Goal: Task Accomplishment & Management: Complete application form

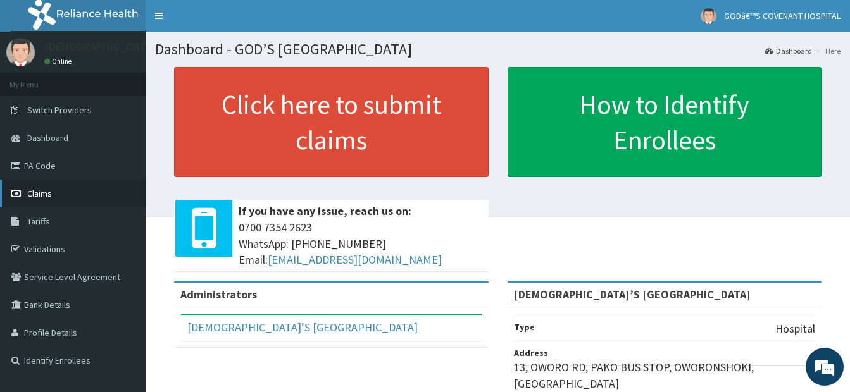
click at [38, 186] on link "Claims" at bounding box center [73, 194] width 146 height 28
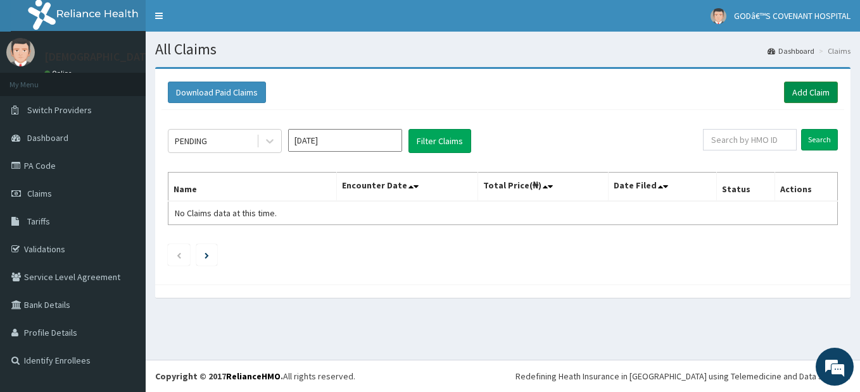
click at [788, 84] on link "Add Claim" at bounding box center [811, 93] width 54 height 22
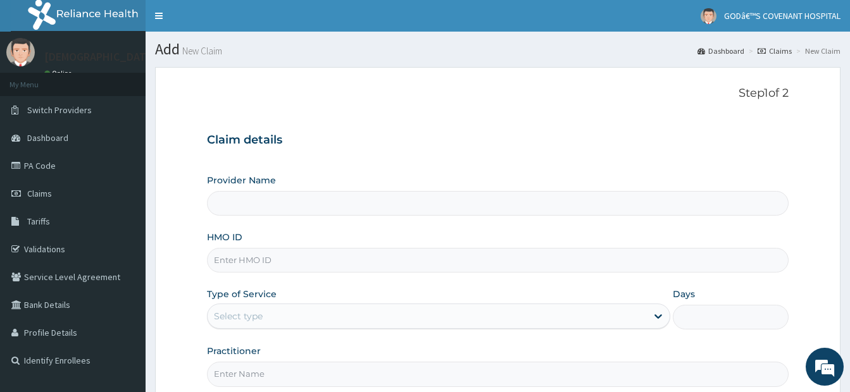
type input "[DEMOGRAPHIC_DATA]’S [GEOGRAPHIC_DATA]"
click at [256, 247] on div "HMO ID" at bounding box center [498, 252] width 582 height 42
click at [254, 260] on input "HMO ID" at bounding box center [498, 260] width 582 height 25
click at [244, 255] on input "HMO ID" at bounding box center [498, 260] width 582 height 25
type input "ELN/10617/A"
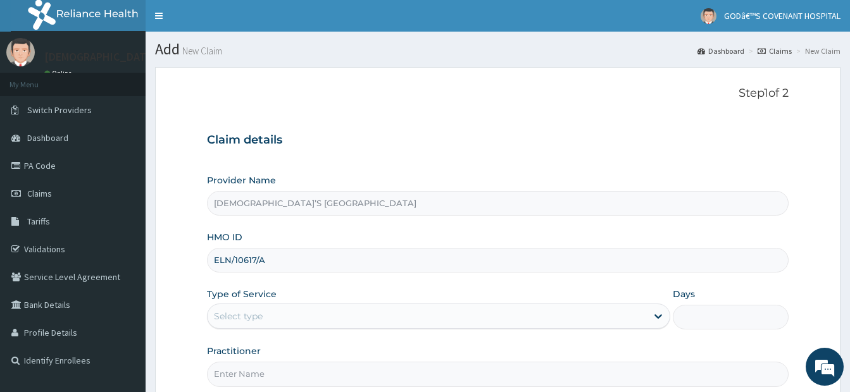
click at [317, 318] on div "Select type" at bounding box center [427, 316] width 439 height 20
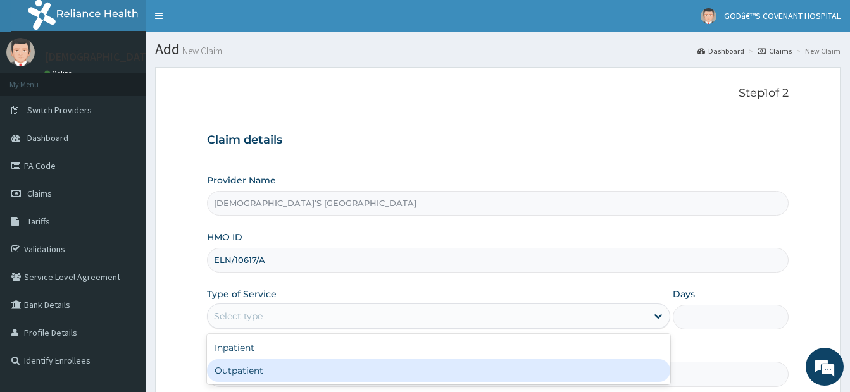
click at [277, 373] on div "Outpatient" at bounding box center [438, 371] width 463 height 23
type input "1"
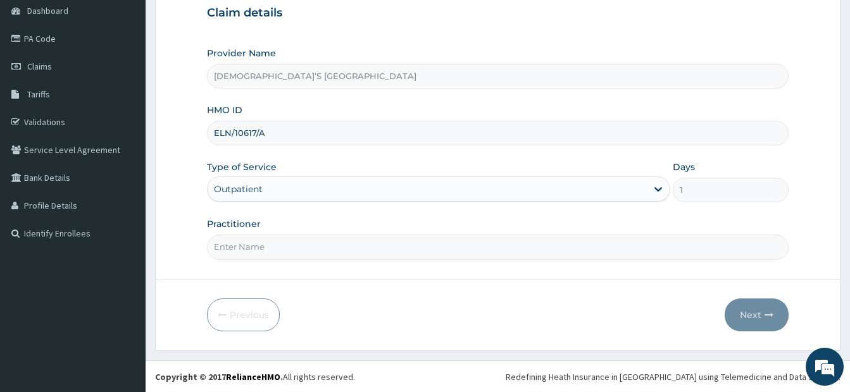
scroll to position [128, 0]
click at [357, 242] on input "Practitioner" at bounding box center [498, 246] width 582 height 25
type input "DR. DARE"
click at [758, 319] on button "Next" at bounding box center [757, 314] width 64 height 33
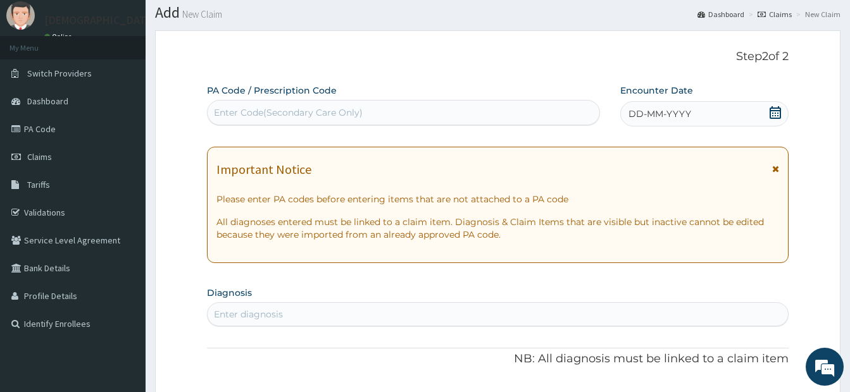
scroll to position [0, 0]
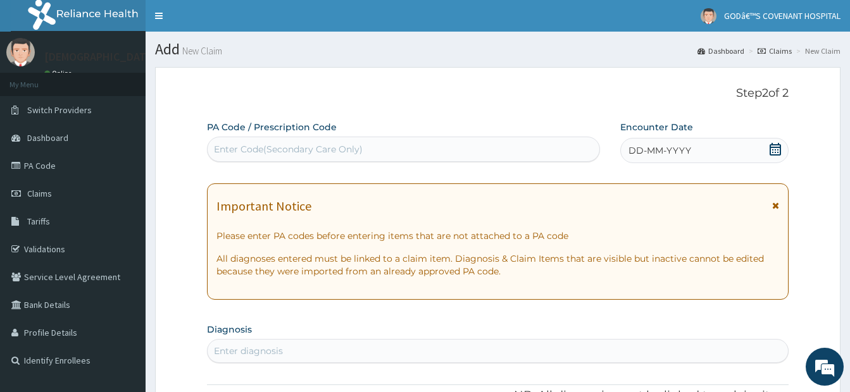
click at [773, 150] on icon at bounding box center [775, 149] width 13 height 13
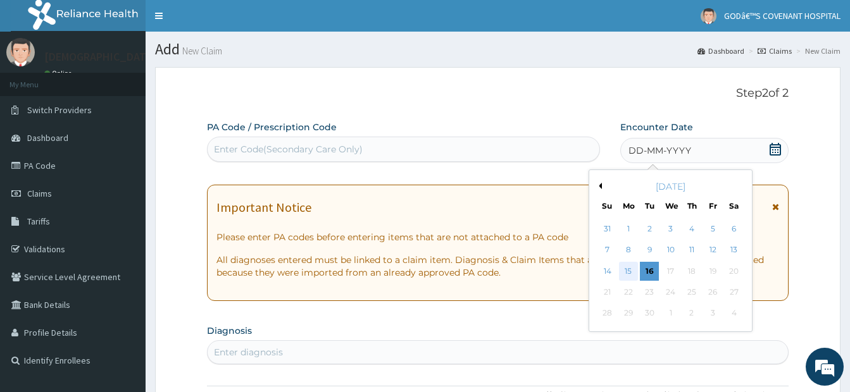
click at [632, 270] on div "15" at bounding box center [628, 271] width 19 height 19
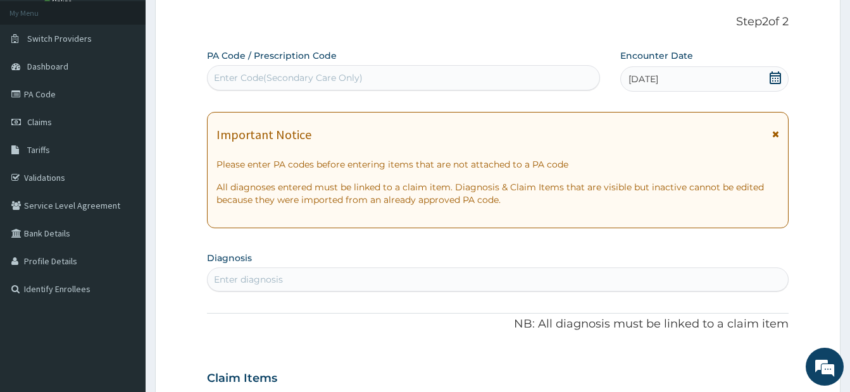
scroll to position [190, 0]
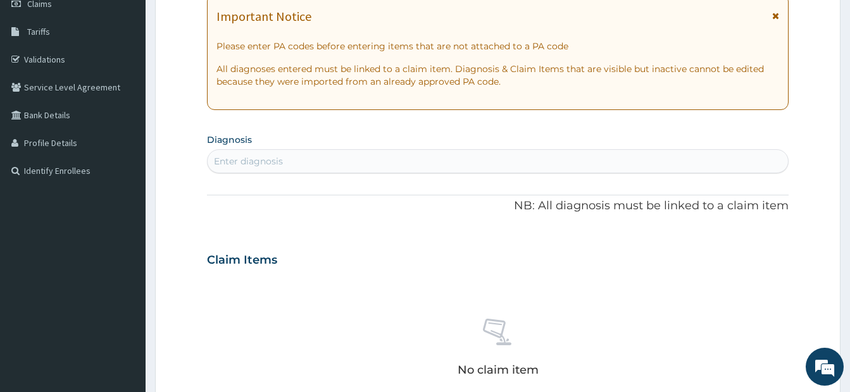
click at [365, 159] on div "Enter diagnosis" at bounding box center [498, 161] width 580 height 20
type input "RHINI"
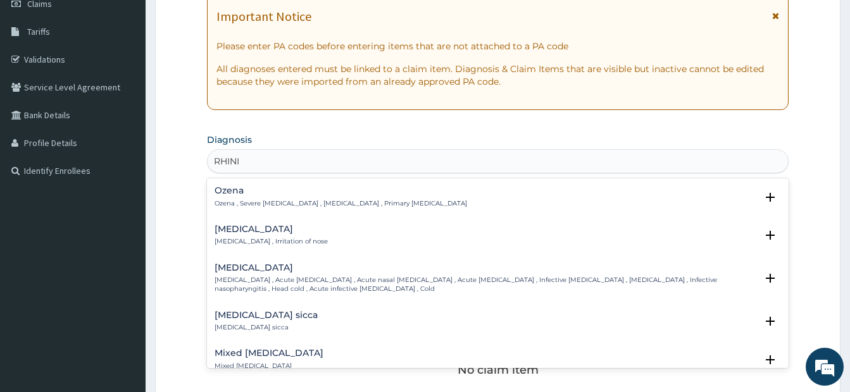
click at [238, 234] on h4 "Rhinitis" at bounding box center [271, 229] width 113 height 9
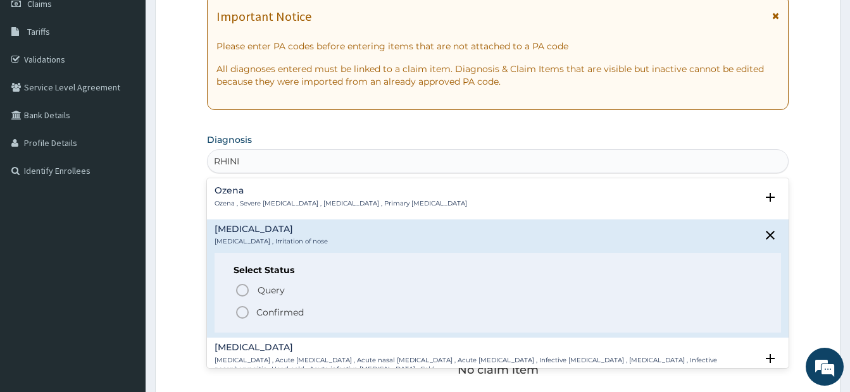
click at [244, 309] on icon "status option filled" at bounding box center [242, 312] width 15 height 15
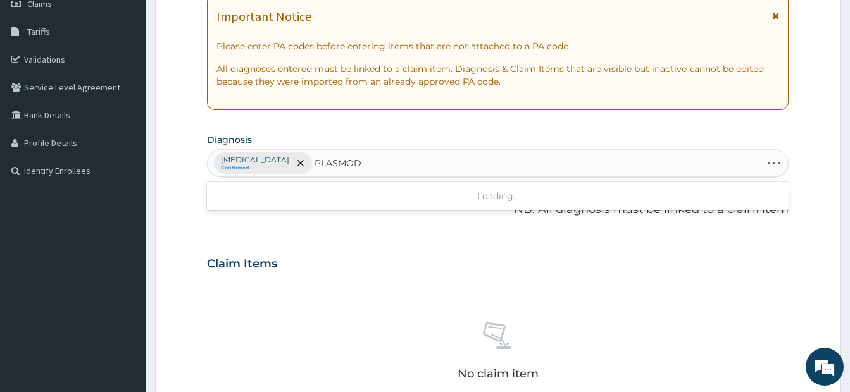
type input "PLASMO"
click at [327, 161] on div "Rhinitis Confirmed" at bounding box center [498, 163] width 580 height 27
type input "PLASM"
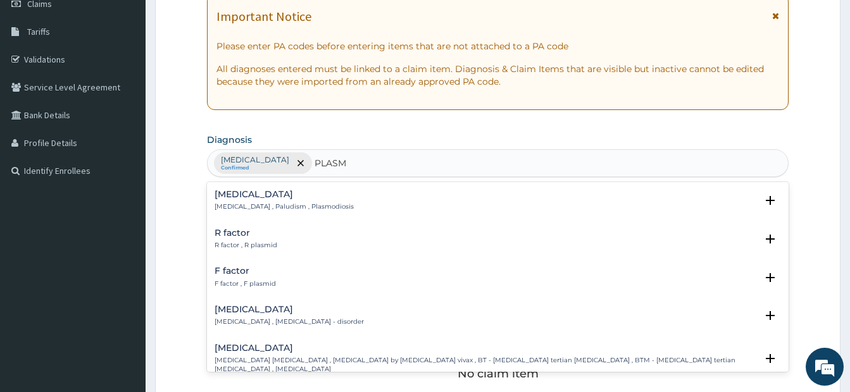
click at [232, 197] on h4 "Malaria" at bounding box center [284, 194] width 139 height 9
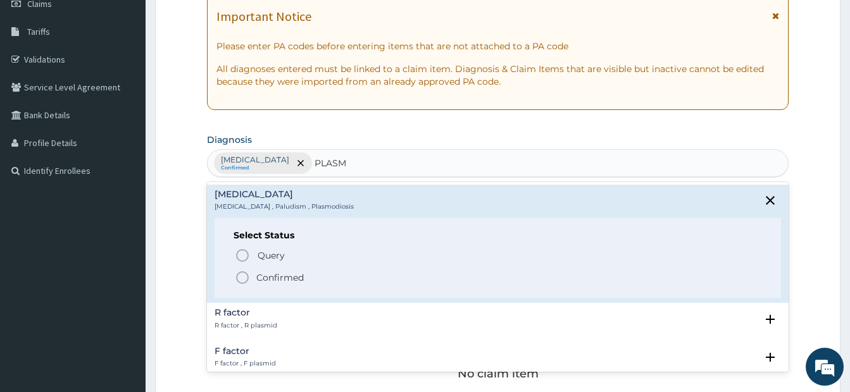
click at [239, 282] on circle "status option filled" at bounding box center [242, 277] width 11 height 11
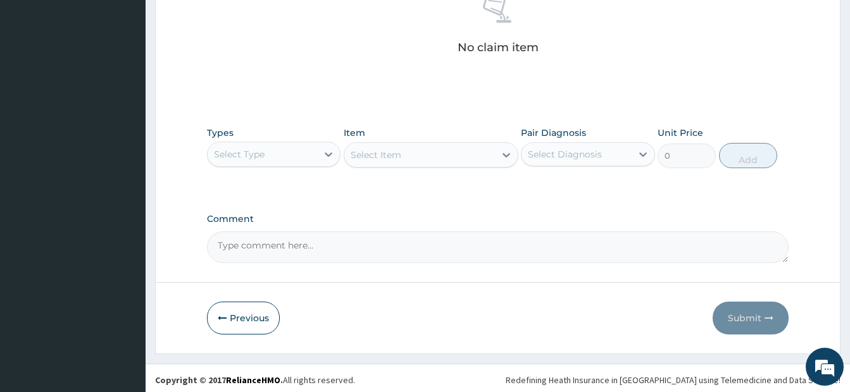
scroll to position [520, 0]
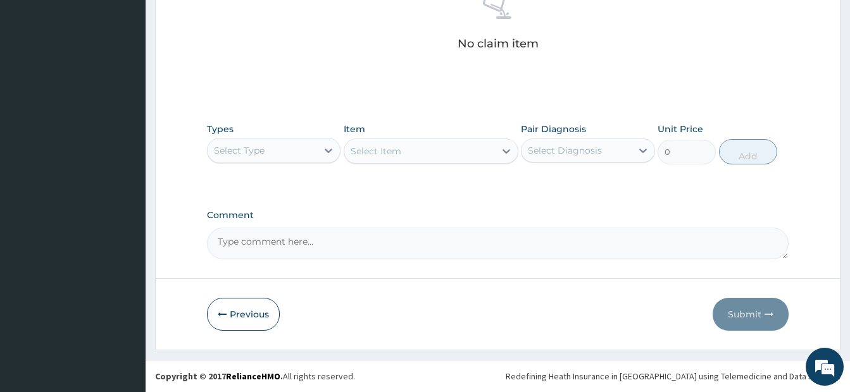
click at [277, 136] on div "Types Select Type" at bounding box center [274, 144] width 134 height 42
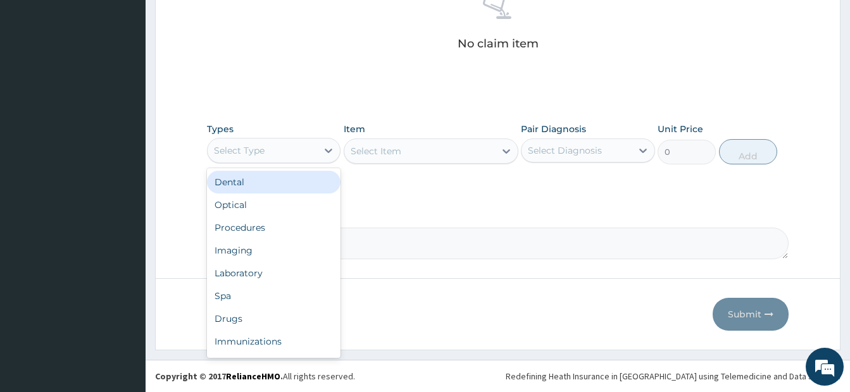
click at [274, 157] on div "Select Type" at bounding box center [263, 151] width 110 height 20
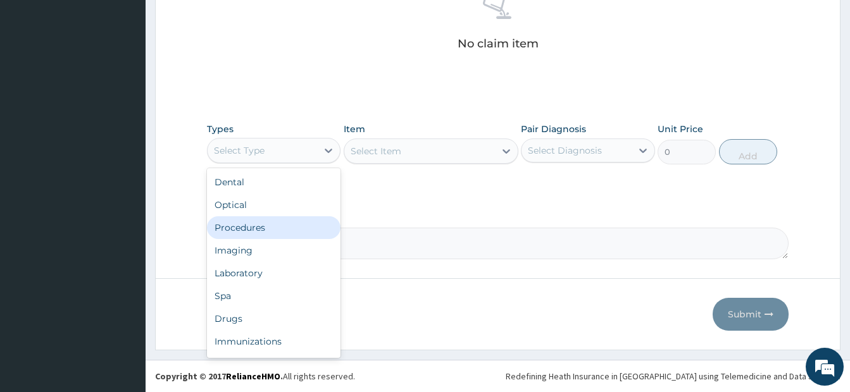
click at [253, 218] on div "Procedures" at bounding box center [274, 227] width 134 height 23
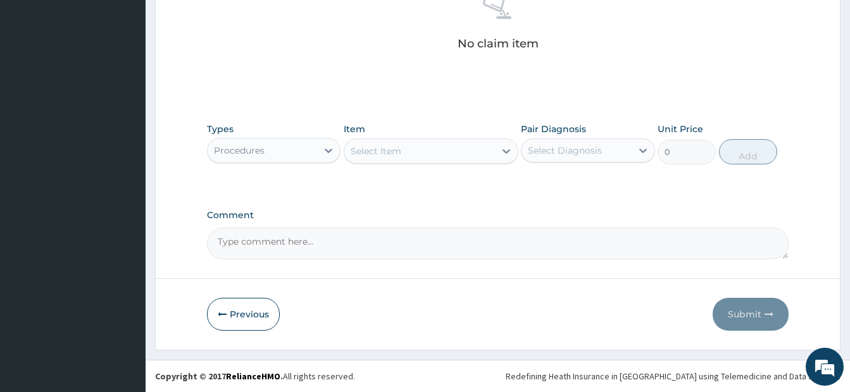
click at [444, 151] on div "Select Item" at bounding box center [419, 151] width 151 height 20
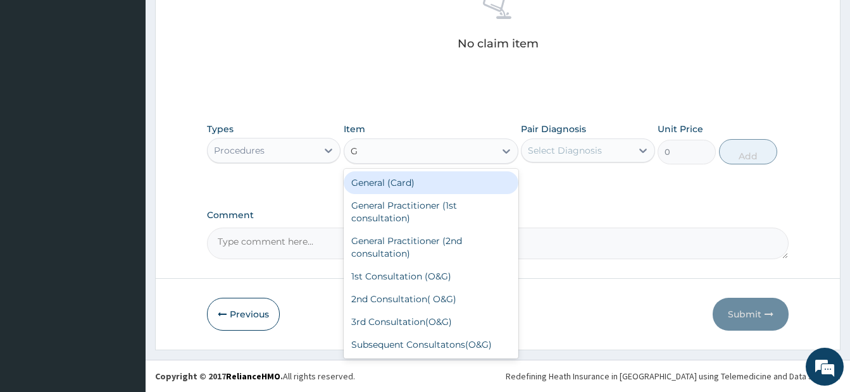
type input "GP"
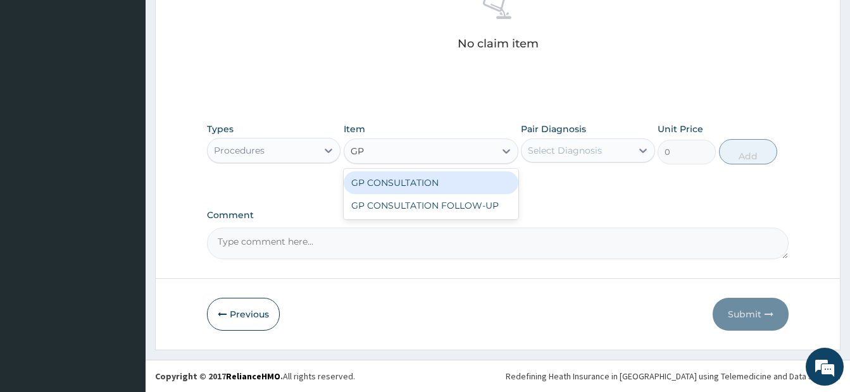
click at [448, 184] on div "GP CONSULTATION" at bounding box center [431, 183] width 175 height 23
type input "3500"
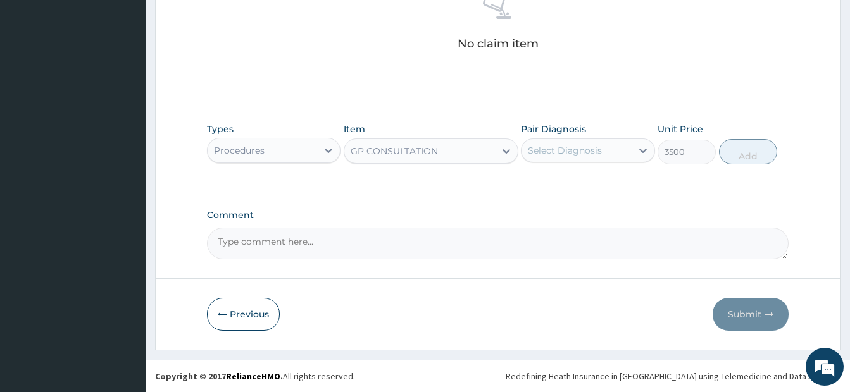
click at [597, 150] on div "Select Diagnosis" at bounding box center [565, 150] width 74 height 13
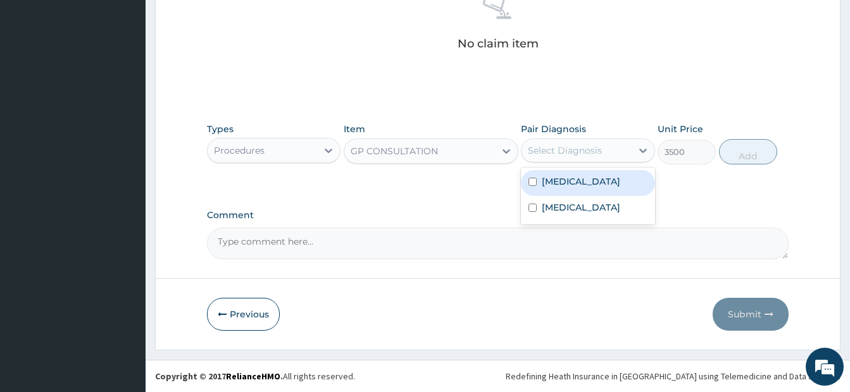
drag, startPoint x: 556, startPoint y: 183, endPoint x: 554, endPoint y: 194, distance: 11.1
click at [556, 184] on label "Rhinitis" at bounding box center [581, 181] width 78 height 13
checkbox input "true"
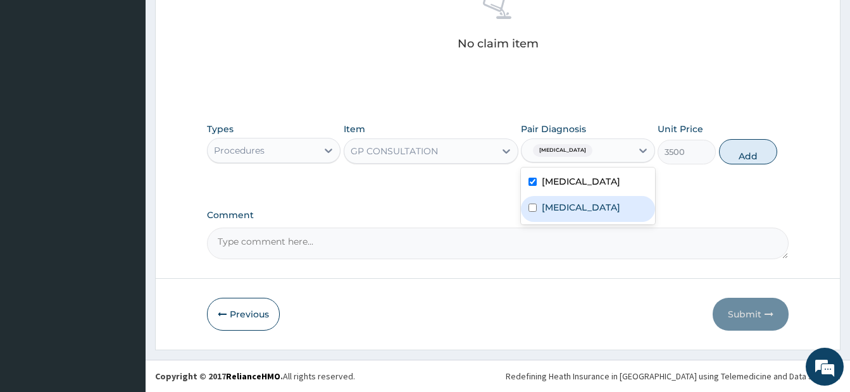
click at [545, 211] on label "Malaria" at bounding box center [581, 207] width 78 height 13
checkbox input "true"
click at [759, 153] on button "Add" at bounding box center [748, 151] width 58 height 25
type input "0"
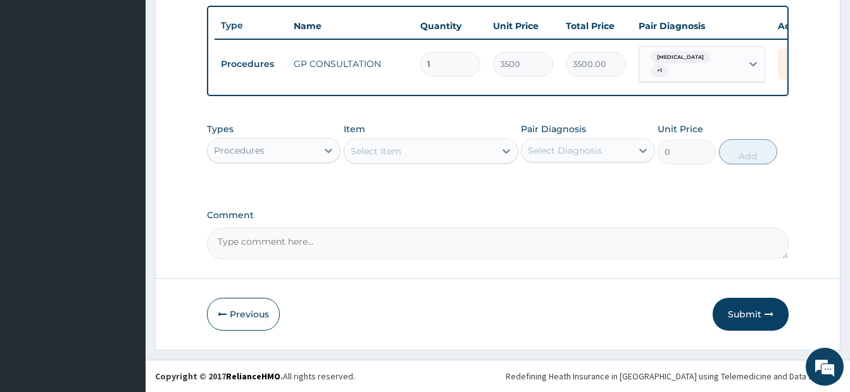
scroll to position [470, 0]
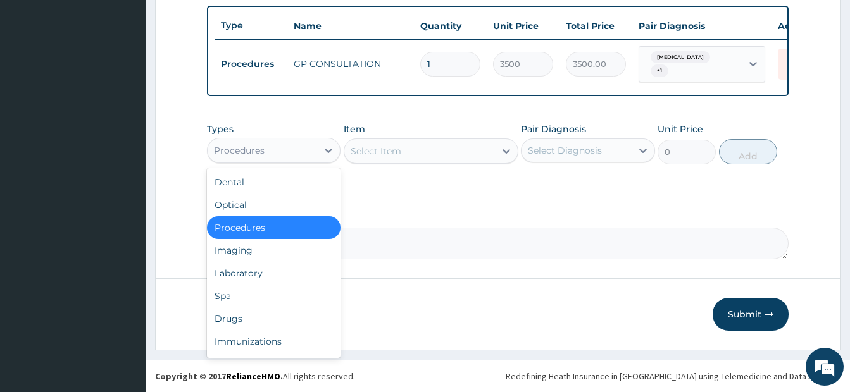
click at [272, 152] on div "Procedures" at bounding box center [263, 151] width 110 height 20
drag, startPoint x: 232, startPoint y: 318, endPoint x: 242, endPoint y: 311, distance: 12.3
click at [233, 318] on div "Drugs" at bounding box center [274, 319] width 134 height 23
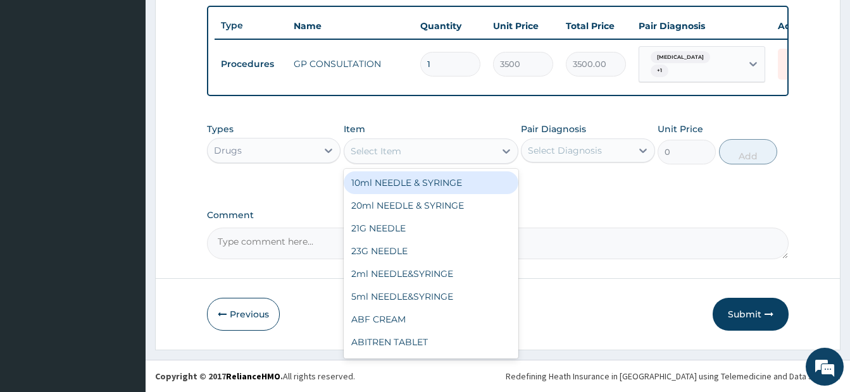
click at [413, 149] on div "Select Item" at bounding box center [419, 151] width 151 height 20
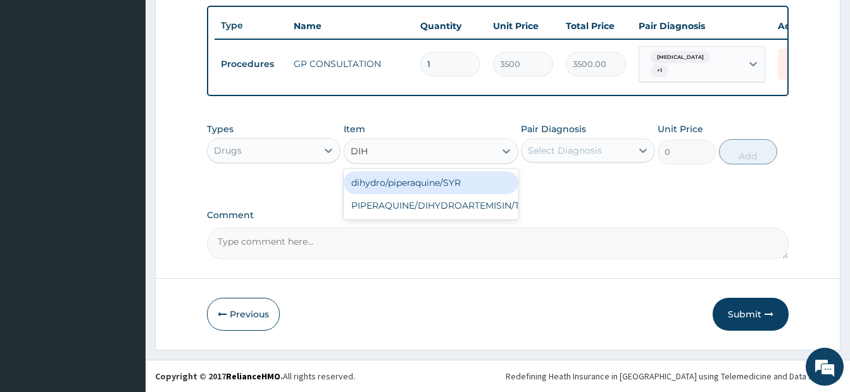
type input "DIHY"
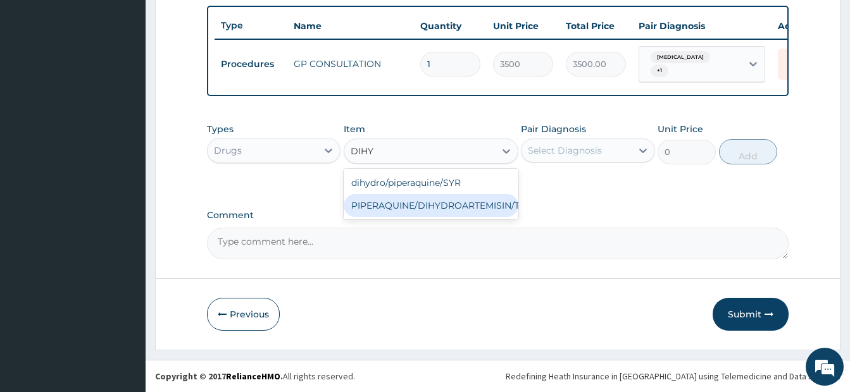
click at [411, 203] on div "PIPERAQUINE/DIHYDROARTEMISIN/TAB" at bounding box center [431, 205] width 175 height 23
type input "800"
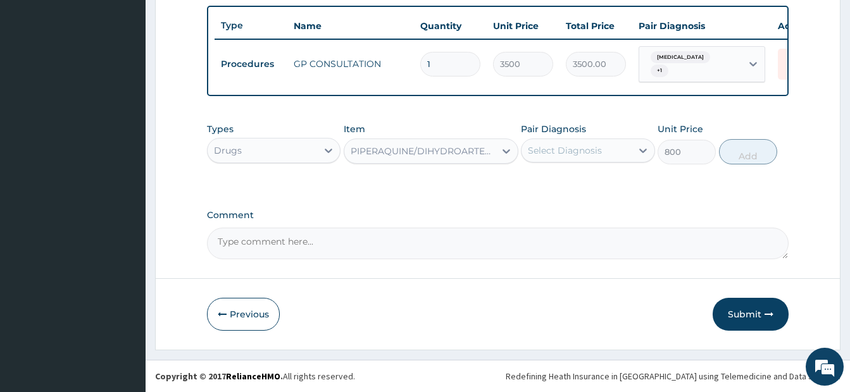
drag, startPoint x: 594, startPoint y: 130, endPoint x: 596, endPoint y: 151, distance: 21.0
click at [594, 132] on div "Pair Diagnosis Select Diagnosis" at bounding box center [588, 144] width 134 height 42
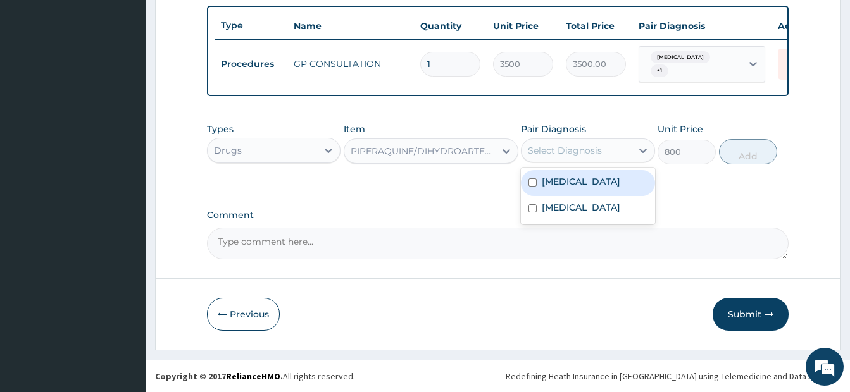
click at [596, 153] on div "Select Diagnosis" at bounding box center [565, 150] width 74 height 13
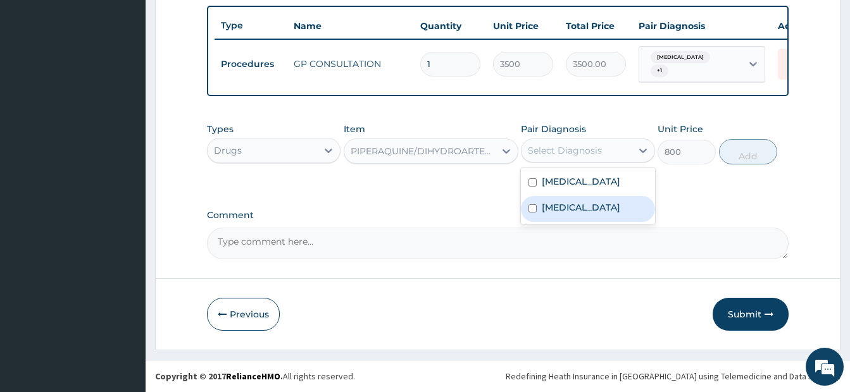
click at [539, 213] on div "Malaria" at bounding box center [588, 209] width 134 height 26
checkbox input "true"
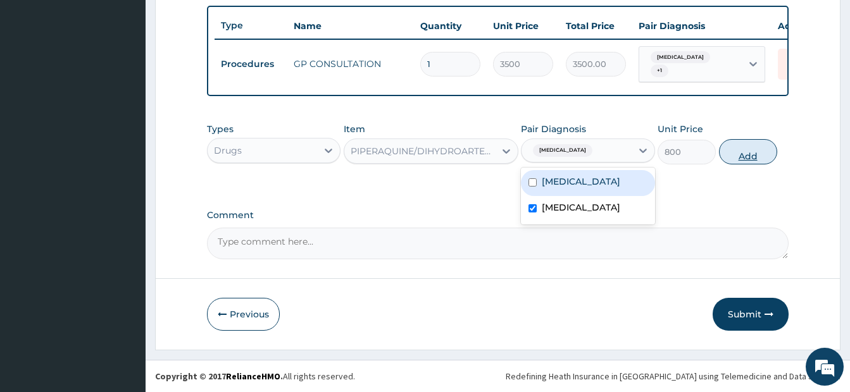
click at [741, 153] on button "Add" at bounding box center [748, 151] width 58 height 25
type input "0"
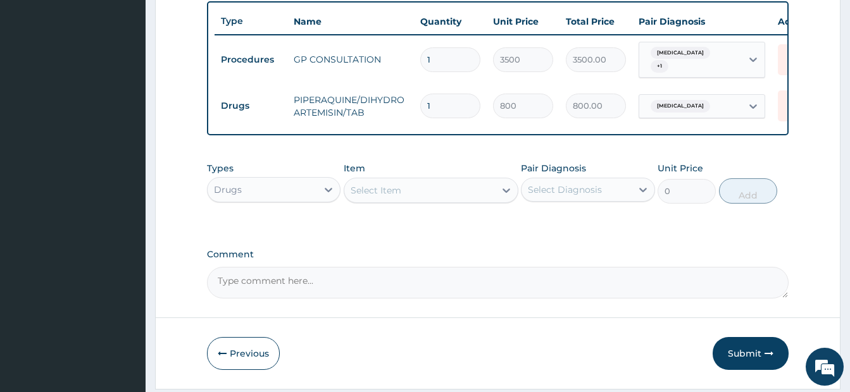
type input "0.00"
type input "9"
type input "7200.00"
type input "9"
click at [425, 197] on div "Select Item" at bounding box center [419, 190] width 151 height 20
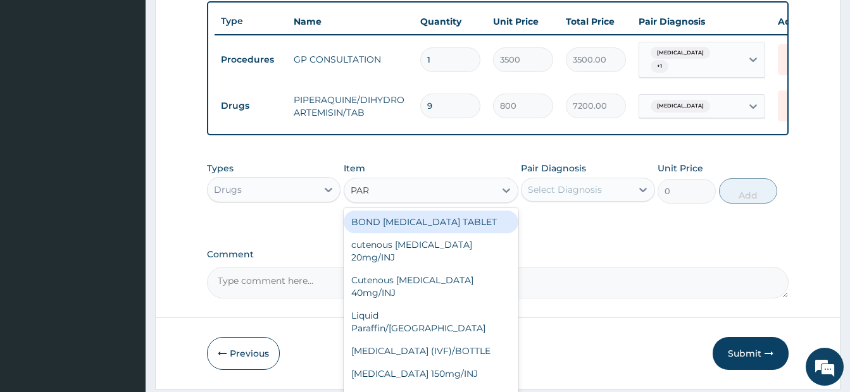
type input "PARA"
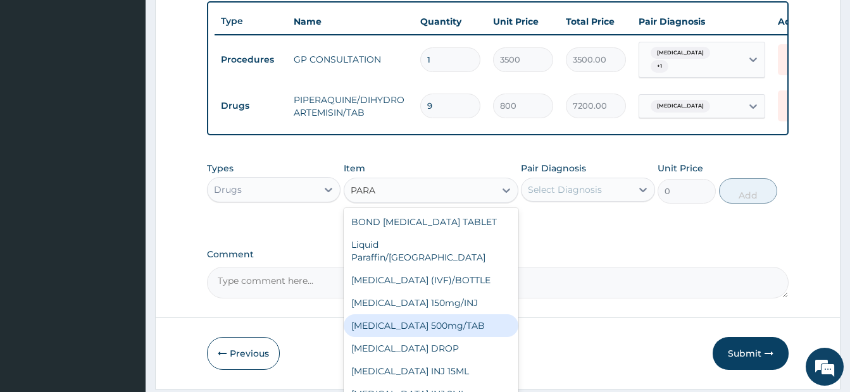
click at [461, 320] on div "PARACETAMOL 500mg/TAB" at bounding box center [431, 326] width 175 height 23
type input "40"
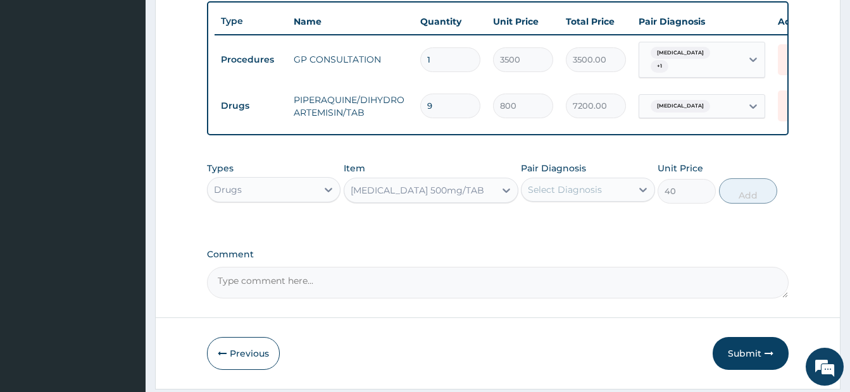
click at [570, 175] on label "Pair Diagnosis" at bounding box center [553, 168] width 65 height 13
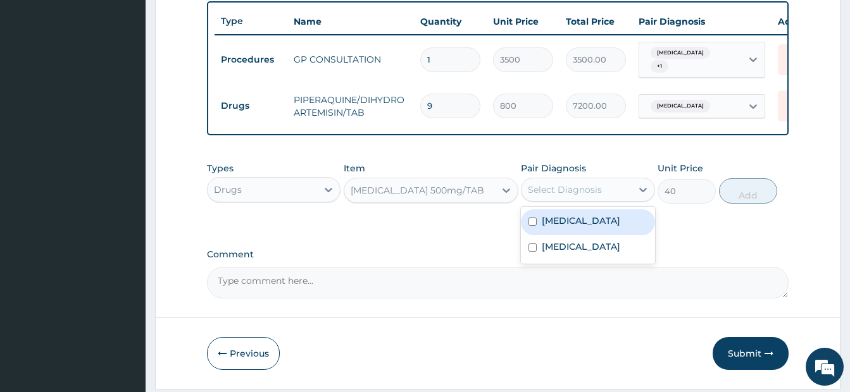
drag, startPoint x: 572, startPoint y: 194, endPoint x: 569, endPoint y: 208, distance: 13.7
click at [572, 195] on div "Select Diagnosis" at bounding box center [565, 190] width 74 height 13
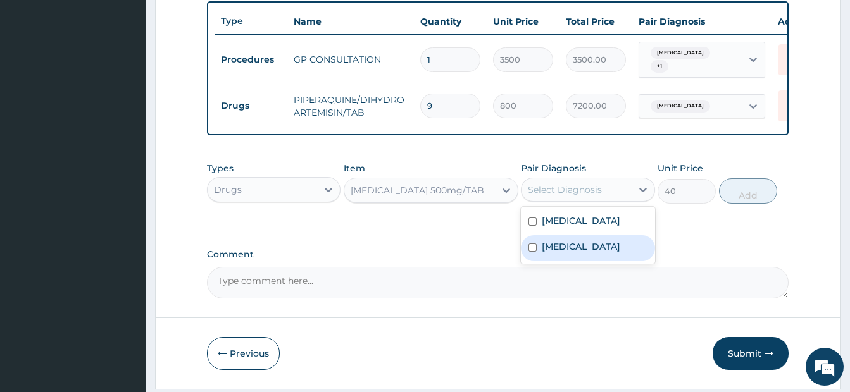
click at [542, 252] on label "Malaria" at bounding box center [581, 247] width 78 height 13
checkbox input "true"
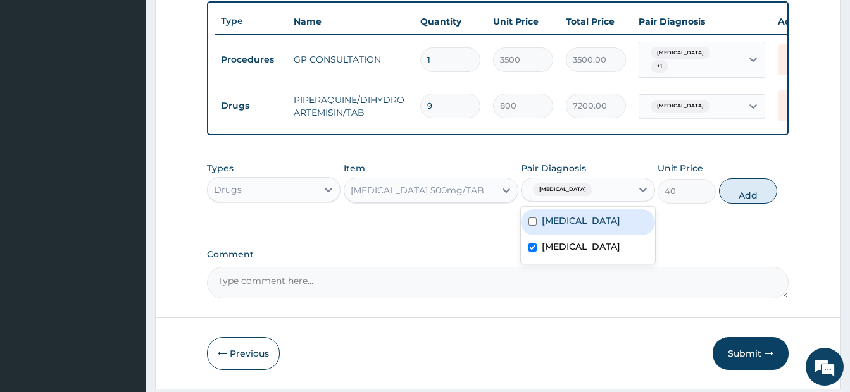
drag, startPoint x: 526, startPoint y: 223, endPoint x: 534, endPoint y: 223, distance: 8.2
click at [527, 223] on div "Rhinitis" at bounding box center [588, 223] width 134 height 26
checkbox input "true"
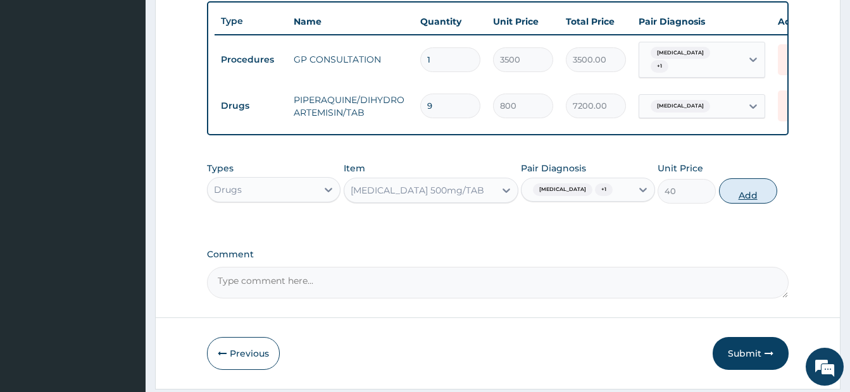
click at [736, 194] on button "Add" at bounding box center [748, 190] width 58 height 25
type input "0"
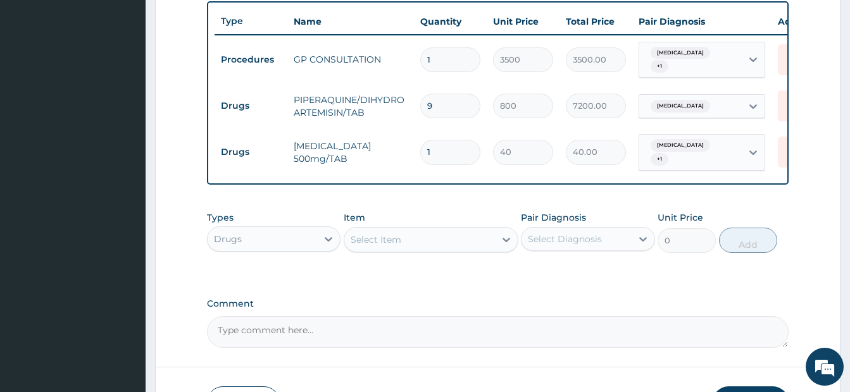
type input "18"
type input "720.00"
type input "18"
click at [408, 234] on div "Select Item" at bounding box center [419, 240] width 151 height 20
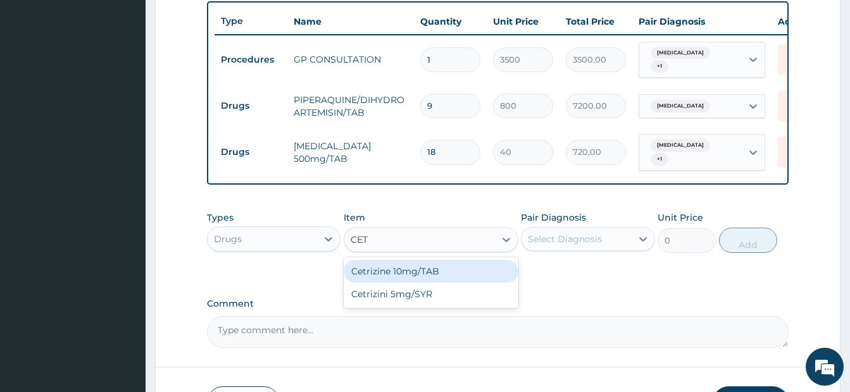
type input "CETR"
click at [410, 273] on div "Cetrizine 10mg/TAB" at bounding box center [431, 271] width 175 height 23
type input "150"
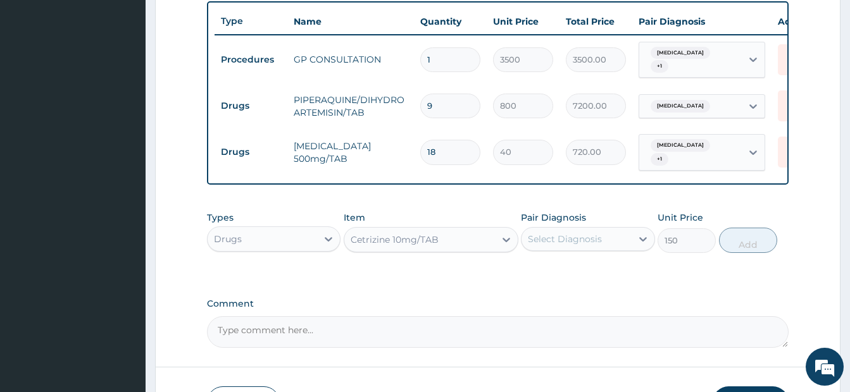
click at [563, 239] on div "Select Diagnosis" at bounding box center [565, 239] width 74 height 13
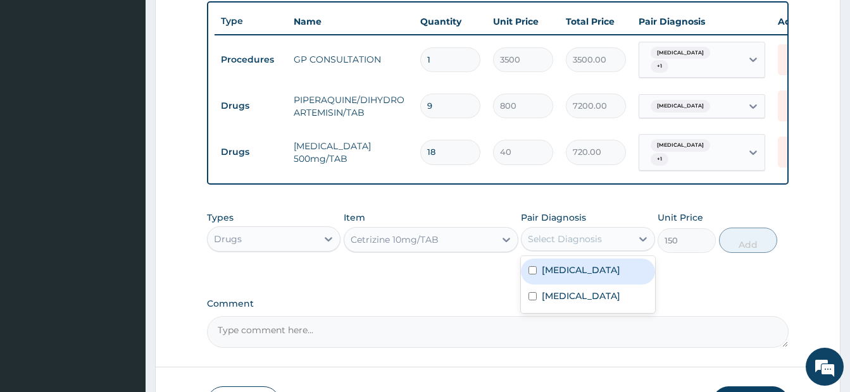
click at [532, 273] on input "checkbox" at bounding box center [533, 270] width 8 height 8
checkbox input "true"
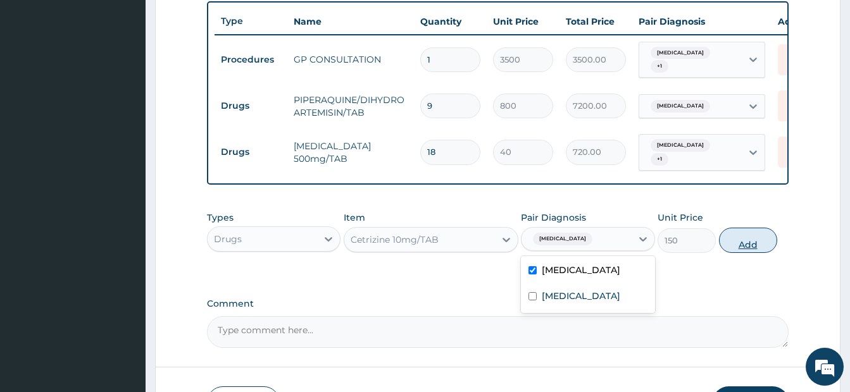
click at [744, 234] on button "Add" at bounding box center [748, 240] width 58 height 25
type input "0"
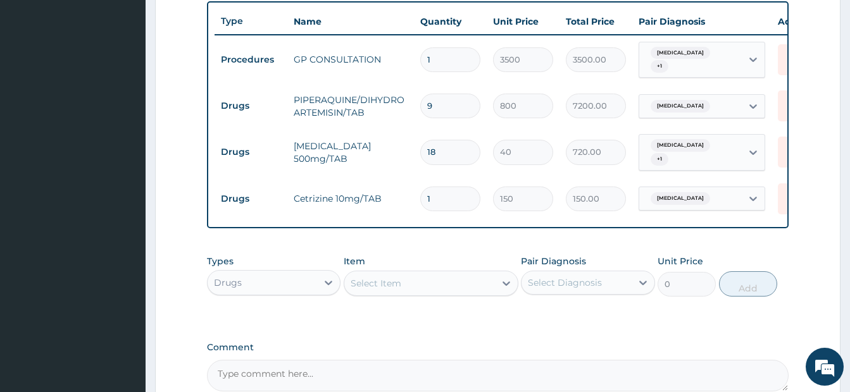
type input "10"
type input "1500.00"
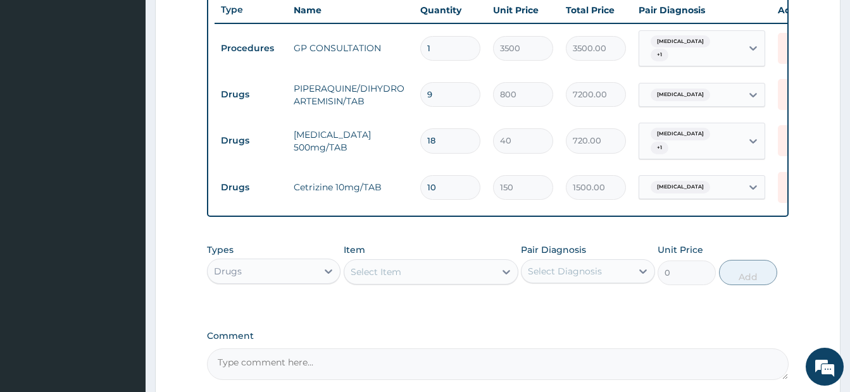
scroll to position [596, 0]
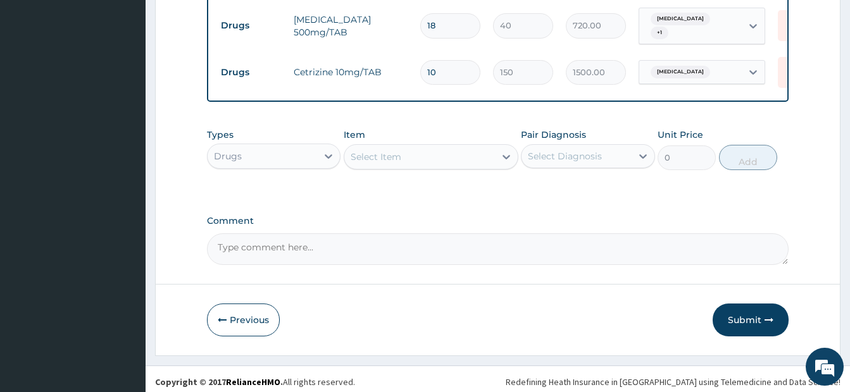
type input "10"
click at [444, 144] on div "Select Item" at bounding box center [431, 156] width 175 height 25
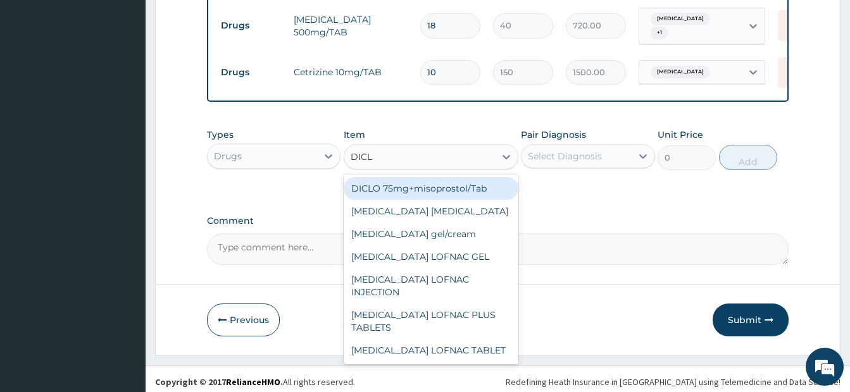
type input "DICLO"
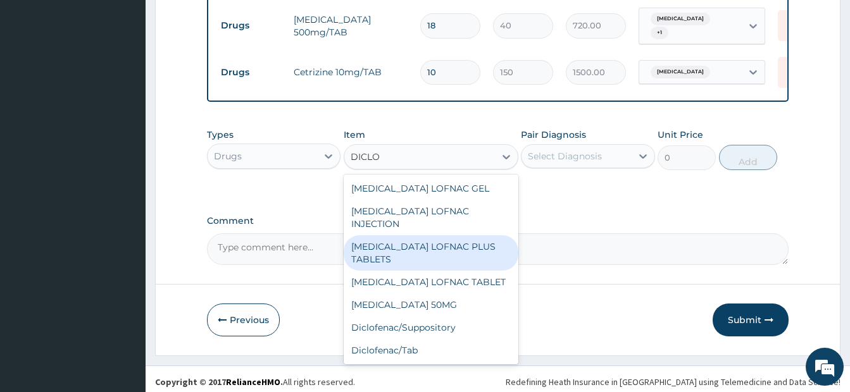
scroll to position [127, 0]
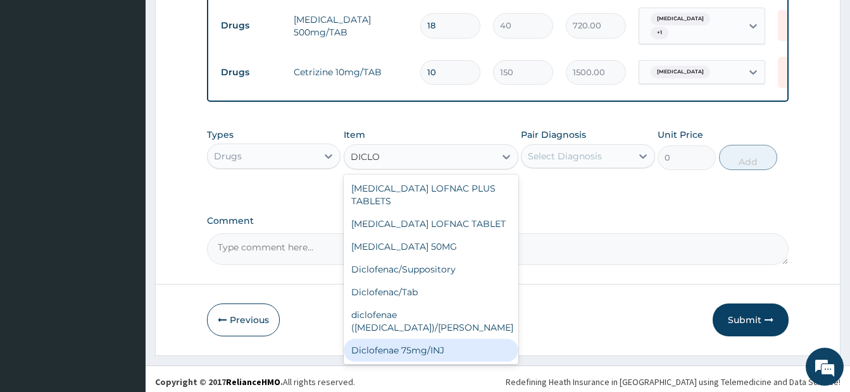
click at [431, 339] on div "Diclofenae 75mg/INJ" at bounding box center [431, 350] width 175 height 23
type input "1000"
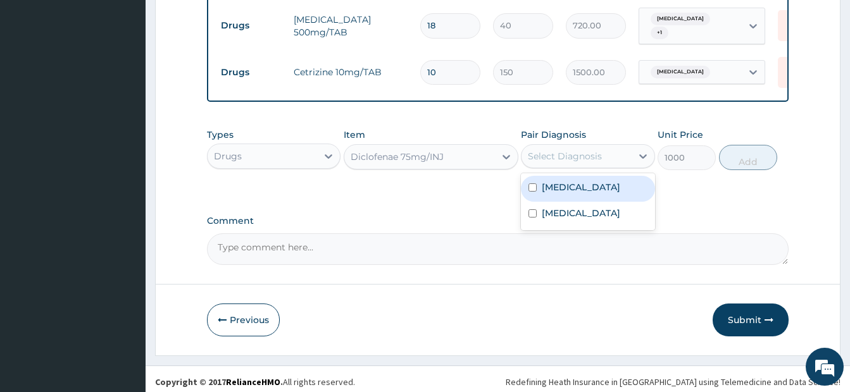
drag, startPoint x: 565, startPoint y: 148, endPoint x: 563, endPoint y: 160, distance: 11.6
click at [565, 151] on div "Select Diagnosis" at bounding box center [577, 156] width 110 height 20
click at [529, 188] on input "checkbox" at bounding box center [533, 188] width 8 height 8
checkbox input "true"
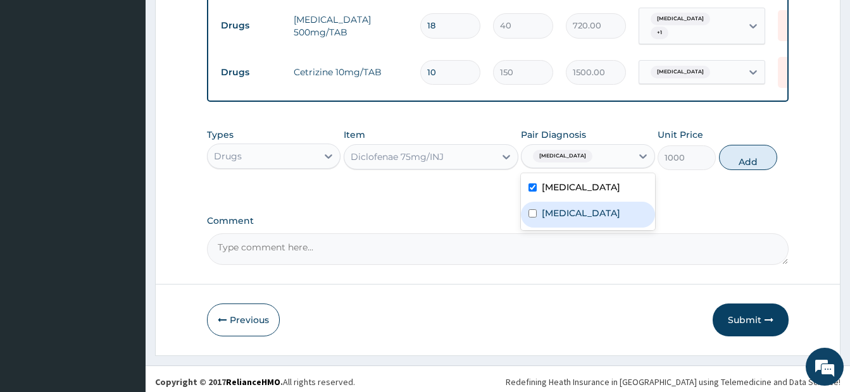
click at [531, 210] on div "Malaria" at bounding box center [588, 215] width 134 height 26
checkbox input "true"
click at [534, 184] on input "checkbox" at bounding box center [533, 188] width 8 height 8
checkbox input "false"
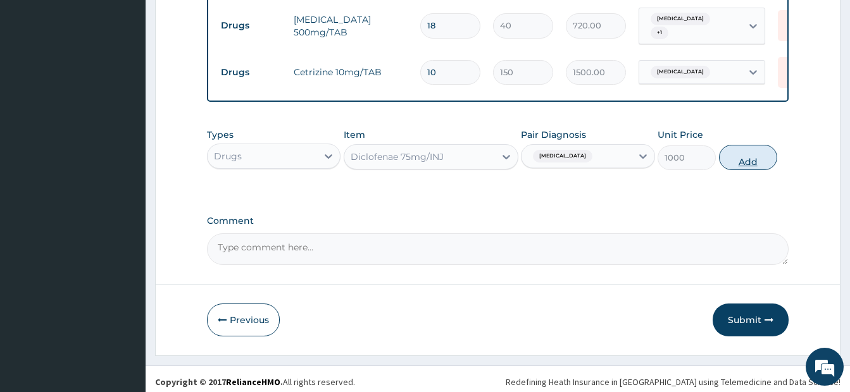
click at [742, 151] on button "Add" at bounding box center [748, 157] width 58 height 25
type input "0"
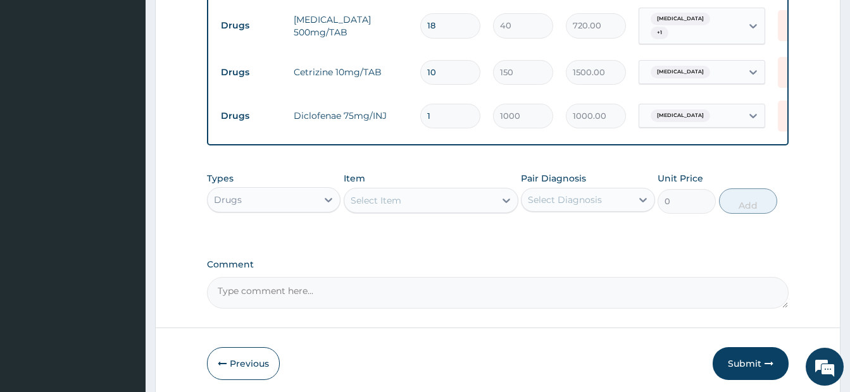
click at [223, 209] on div "Drugs" at bounding box center [274, 199] width 134 height 25
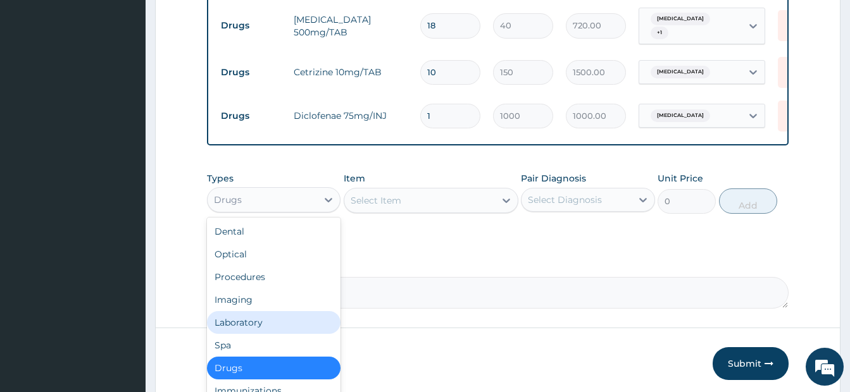
click at [254, 329] on div "Laboratory" at bounding box center [274, 322] width 134 height 23
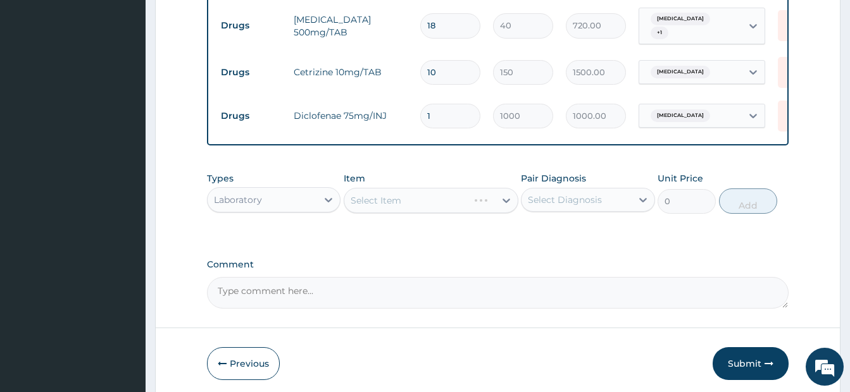
click at [379, 197] on div "Select Item" at bounding box center [431, 200] width 175 height 25
click at [379, 197] on div "Select Item" at bounding box center [376, 200] width 51 height 13
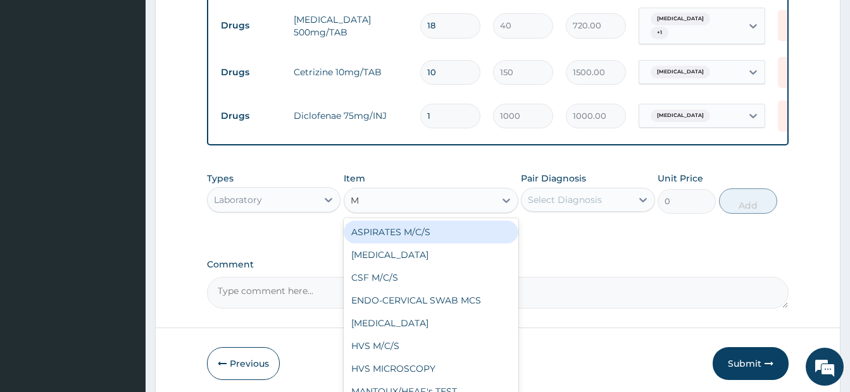
type input "MP"
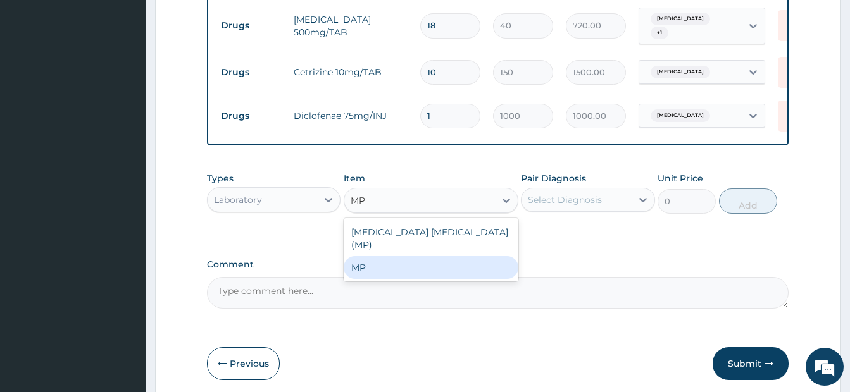
drag, startPoint x: 376, startPoint y: 267, endPoint x: 389, endPoint y: 255, distance: 17.5
click at [398, 256] on div "MP" at bounding box center [431, 267] width 175 height 23
type input "2000"
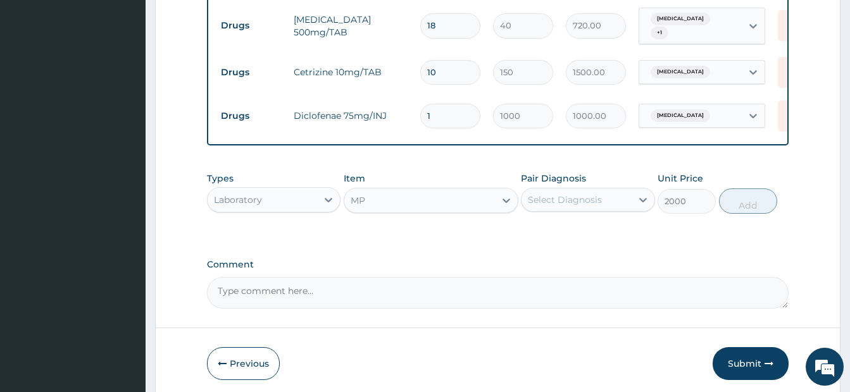
click at [605, 205] on div "Select Diagnosis" at bounding box center [577, 200] width 110 height 20
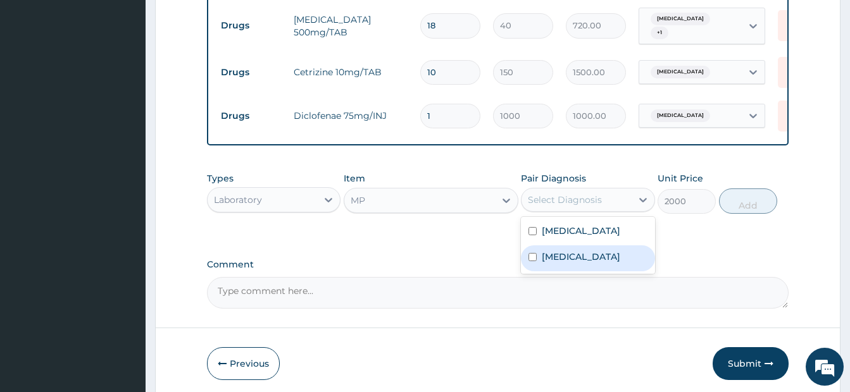
click at [532, 254] on input "checkbox" at bounding box center [533, 257] width 8 height 8
checkbox input "true"
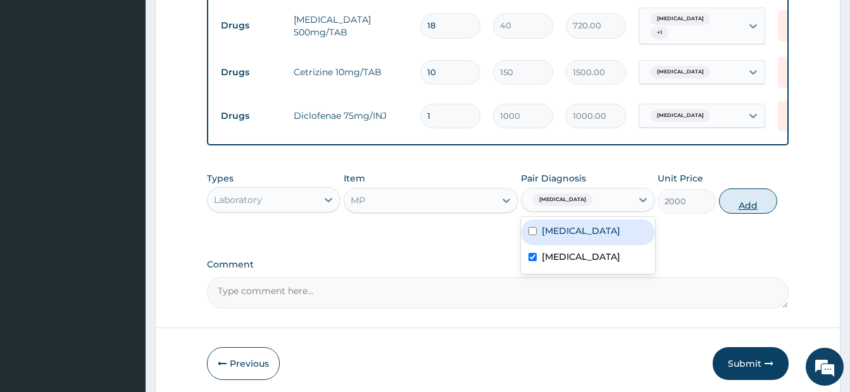
click at [759, 200] on button "Add" at bounding box center [748, 201] width 58 height 25
type input "0"
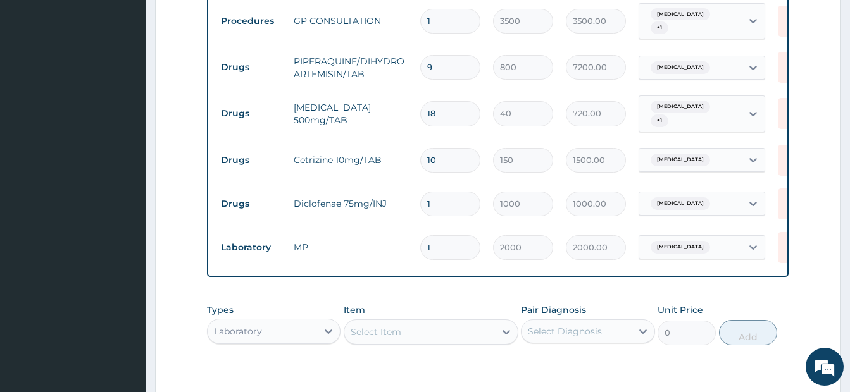
scroll to position [470, 0]
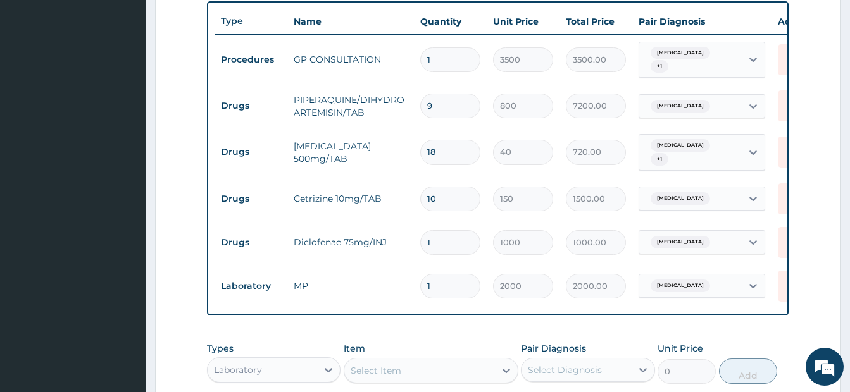
click at [461, 325] on div "PA Code / Prescription Code Enter Code(Secondary Care Only) Encounter Date 15-0…" at bounding box center [498, 65] width 582 height 828
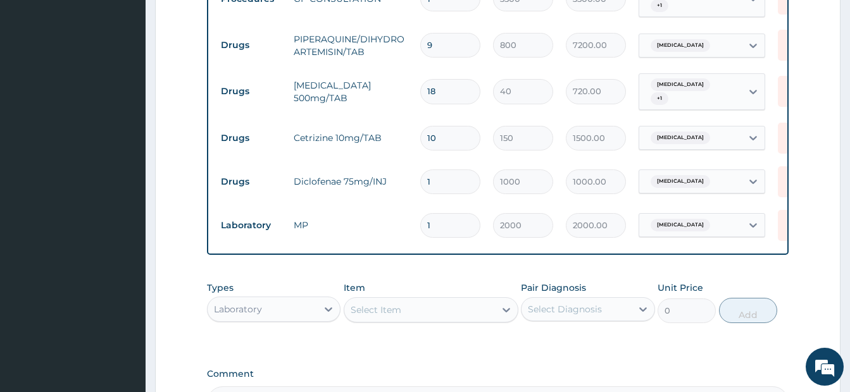
scroll to position [688, 0]
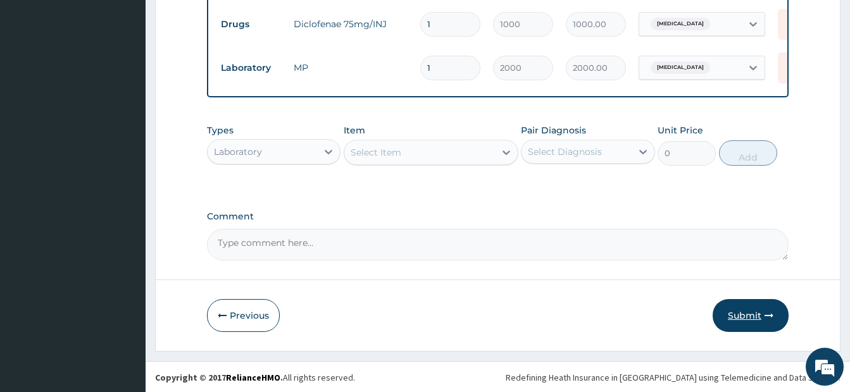
click at [749, 318] on button "Submit" at bounding box center [751, 315] width 76 height 33
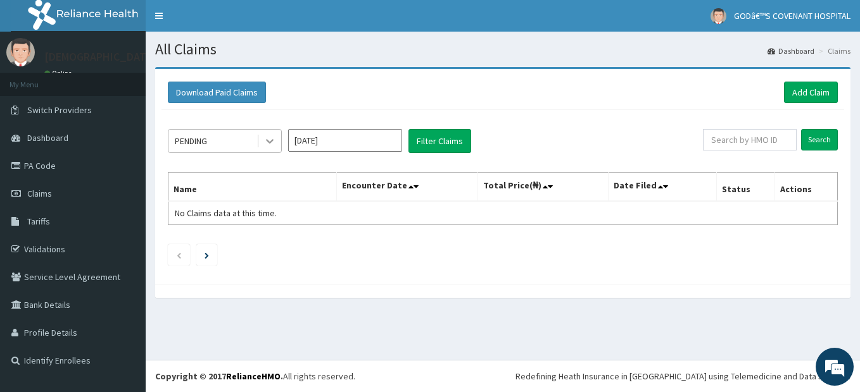
click at [270, 140] on icon at bounding box center [269, 141] width 13 height 13
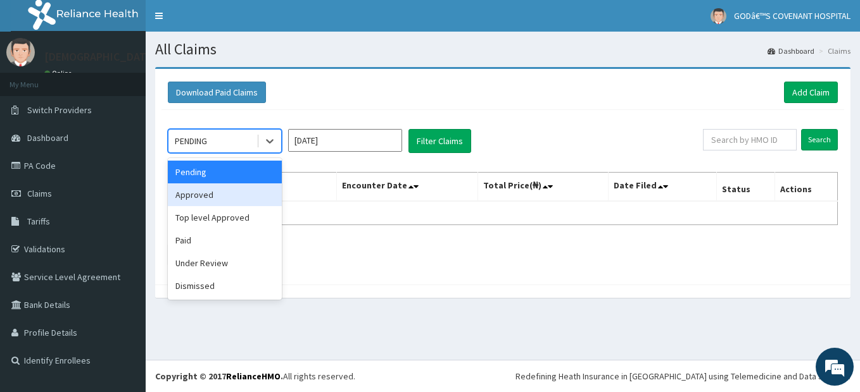
click at [209, 194] on div "Approved" at bounding box center [225, 195] width 114 height 23
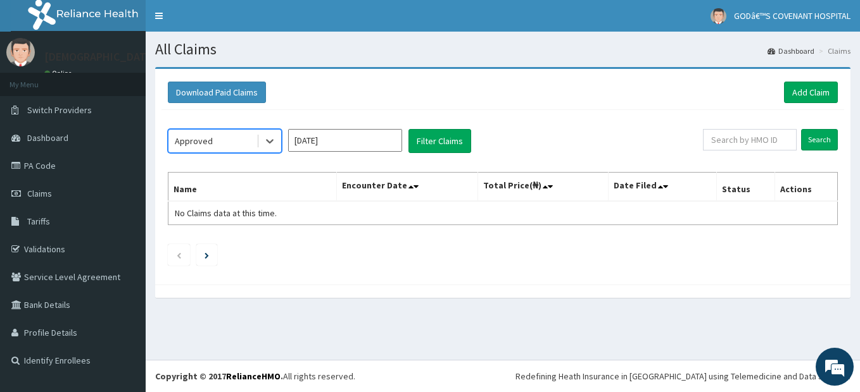
click at [480, 141] on div "option Approved, selected. Select is focused ,type to refine list, press Down t…" at bounding box center [435, 141] width 535 height 24
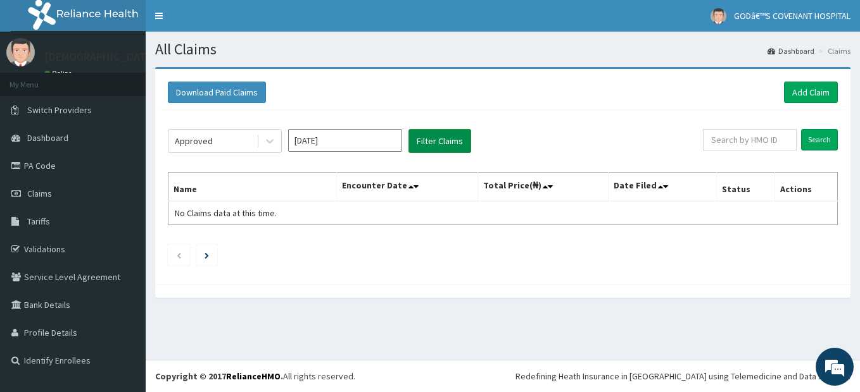
click at [469, 141] on button "Filter Claims" at bounding box center [439, 141] width 63 height 24
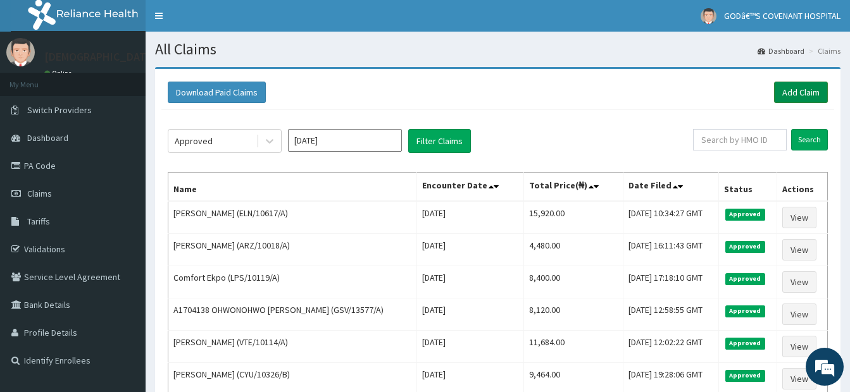
click at [814, 92] on link "Add Claim" at bounding box center [801, 93] width 54 height 22
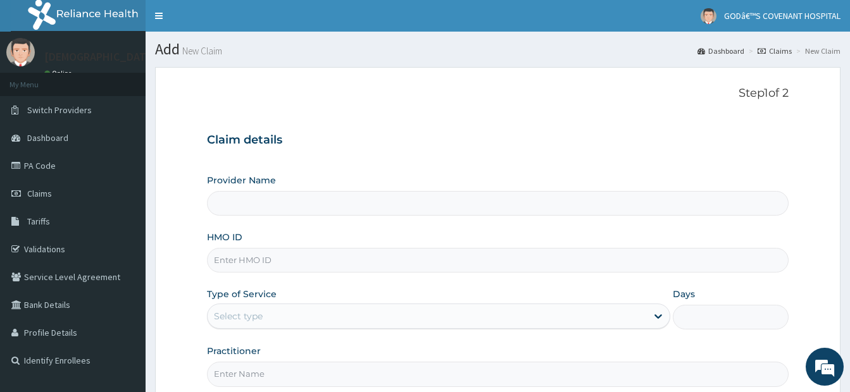
type input "[DEMOGRAPHIC_DATA]’S [GEOGRAPHIC_DATA]"
click at [253, 261] on input "HMO ID" at bounding box center [498, 260] width 582 height 25
type input "SFL/10276/A"
click at [297, 313] on div "Select type" at bounding box center [427, 316] width 439 height 20
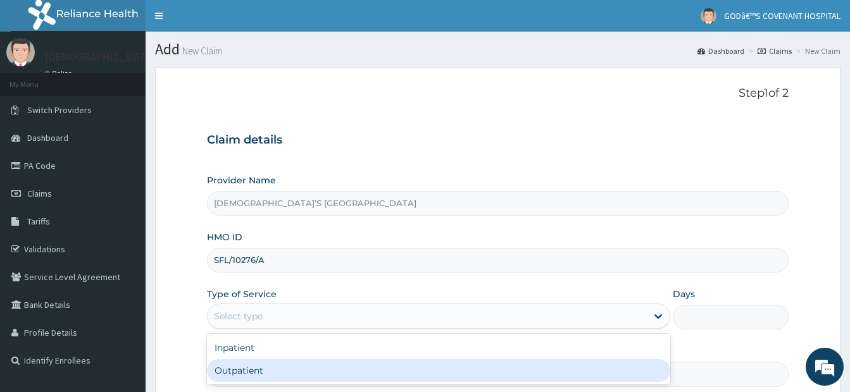
click at [268, 372] on div "Outpatient" at bounding box center [438, 371] width 463 height 23
type input "1"
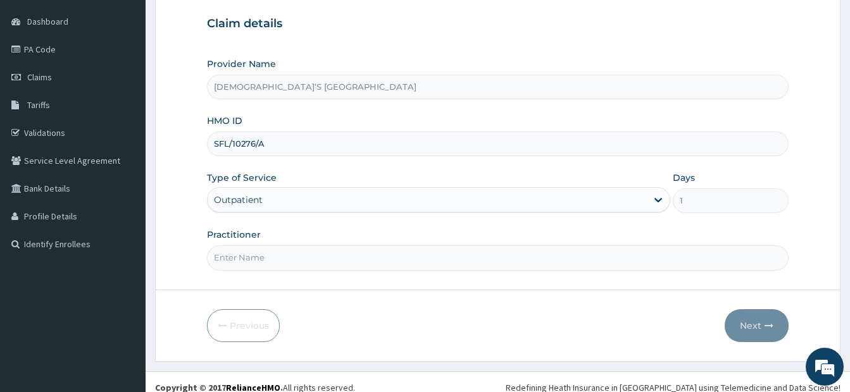
scroll to position [127, 0]
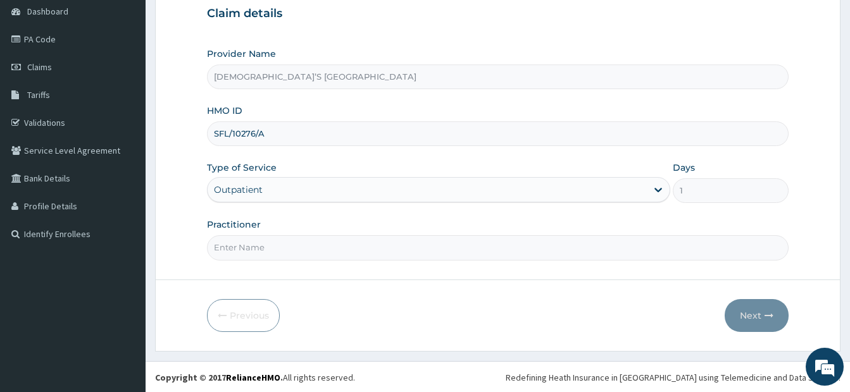
click at [307, 249] on input "Practitioner" at bounding box center [498, 247] width 582 height 25
type input "DR. ARIYO"
click at [776, 318] on button "Next" at bounding box center [757, 315] width 64 height 33
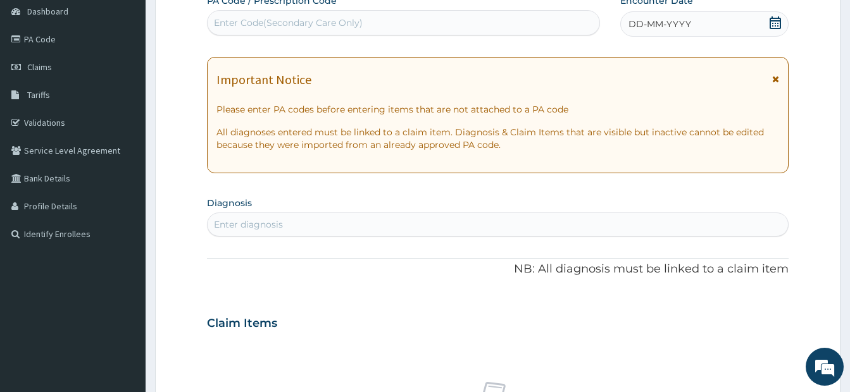
click at [776, 25] on icon at bounding box center [775, 22] width 13 height 13
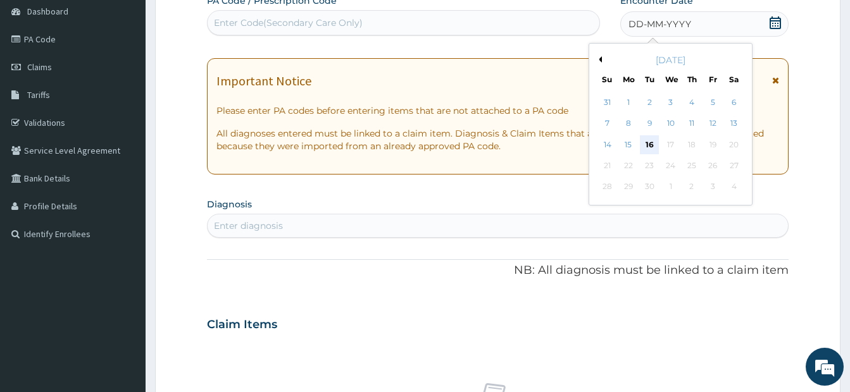
click at [649, 142] on div "16" at bounding box center [649, 144] width 19 height 19
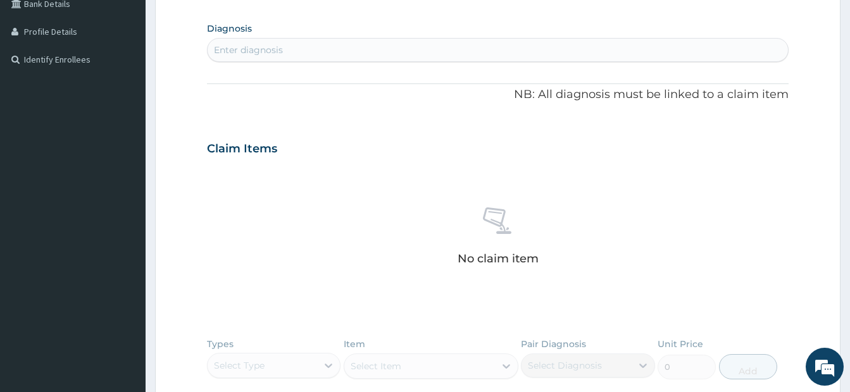
scroll to position [316, 0]
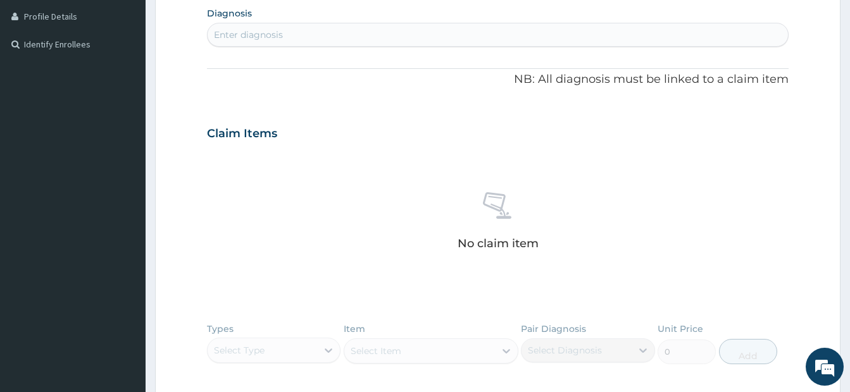
click at [346, 42] on div "Enter diagnosis" at bounding box center [498, 35] width 580 height 20
type input "MALARIA"
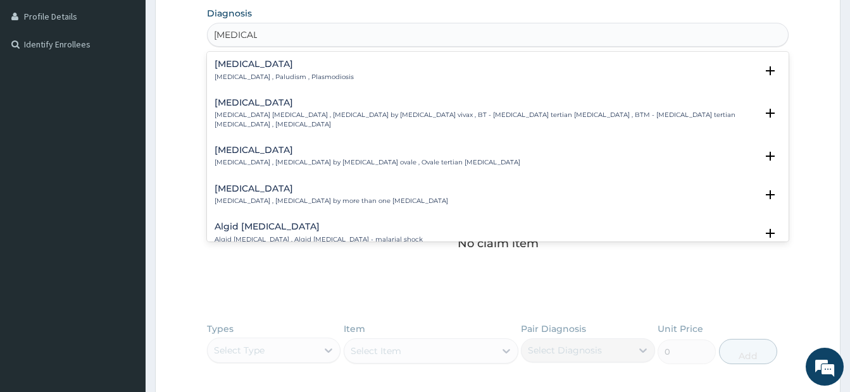
click at [236, 77] on p "Malaria , Paludism , Plasmodiosis" at bounding box center [284, 77] width 139 height 9
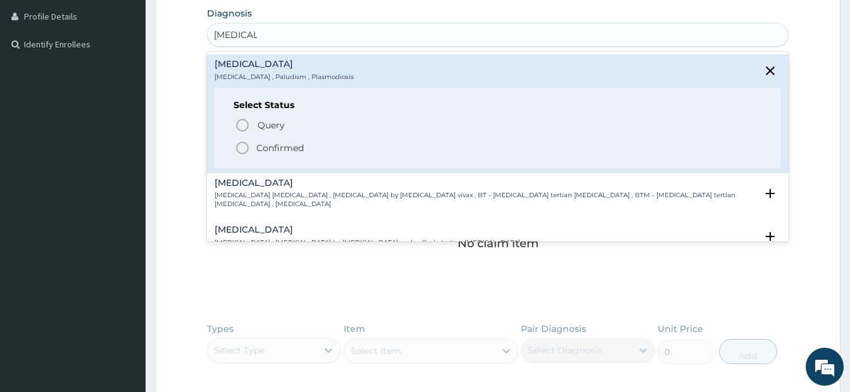
click at [240, 151] on icon "status option filled" at bounding box center [242, 148] width 15 height 15
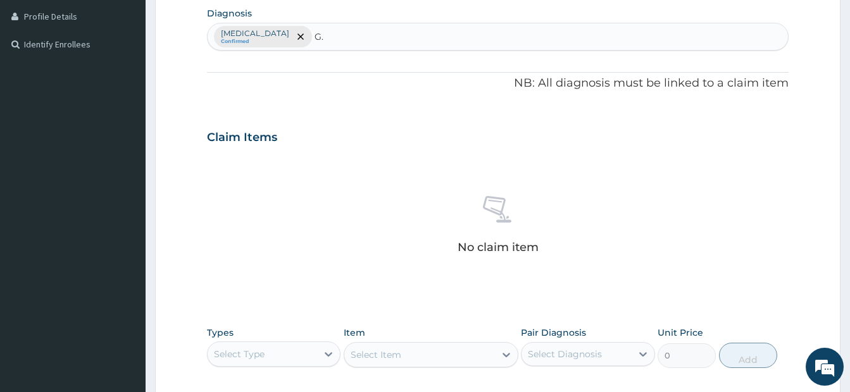
type input "G"
type input "F"
type input "SEPSIS"
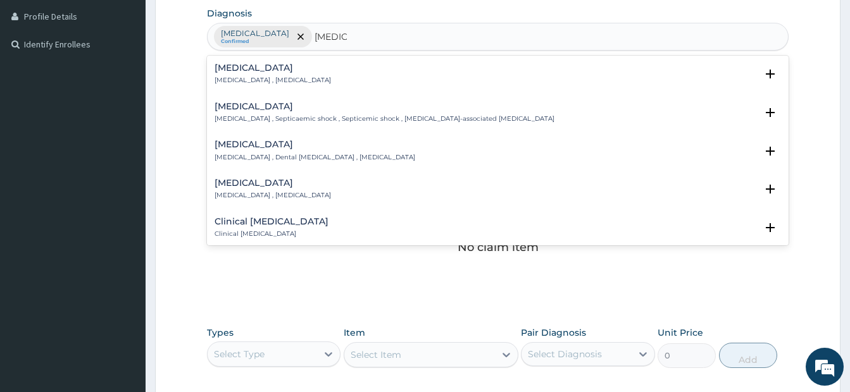
click at [230, 81] on p "Systemic infection , Sepsis" at bounding box center [273, 80] width 116 height 9
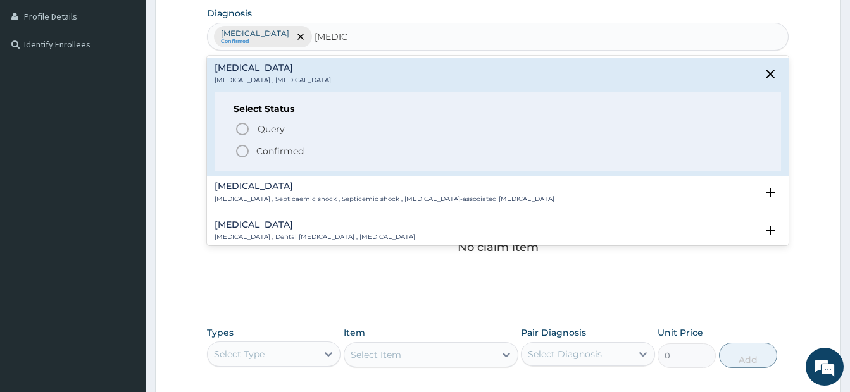
click at [242, 153] on icon "status option filled" at bounding box center [242, 151] width 15 height 15
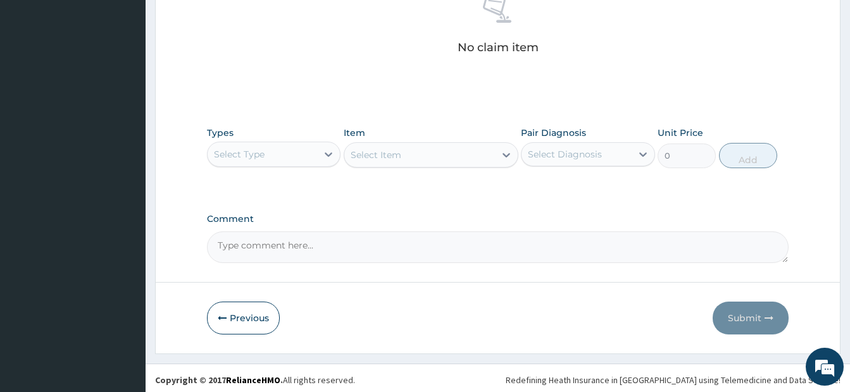
scroll to position [520, 0]
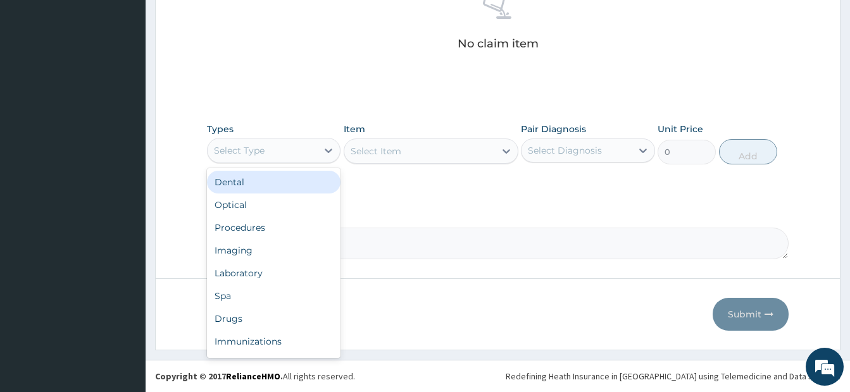
drag, startPoint x: 266, startPoint y: 150, endPoint x: 276, endPoint y: 135, distance: 17.9
click at [266, 151] on div "Select Type" at bounding box center [263, 151] width 110 height 20
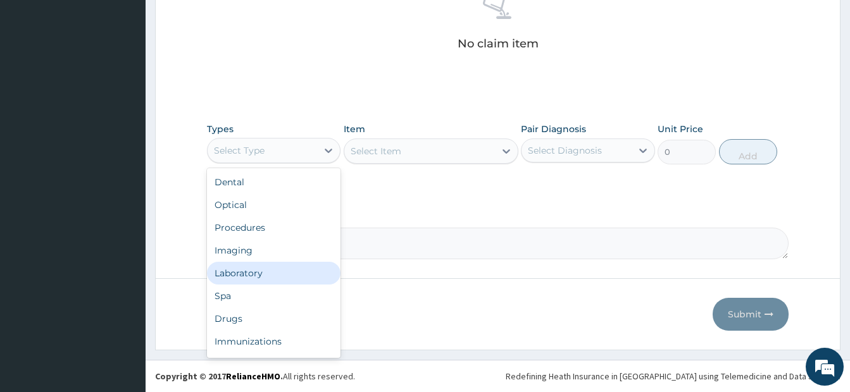
click at [242, 279] on div "Laboratory" at bounding box center [274, 273] width 134 height 23
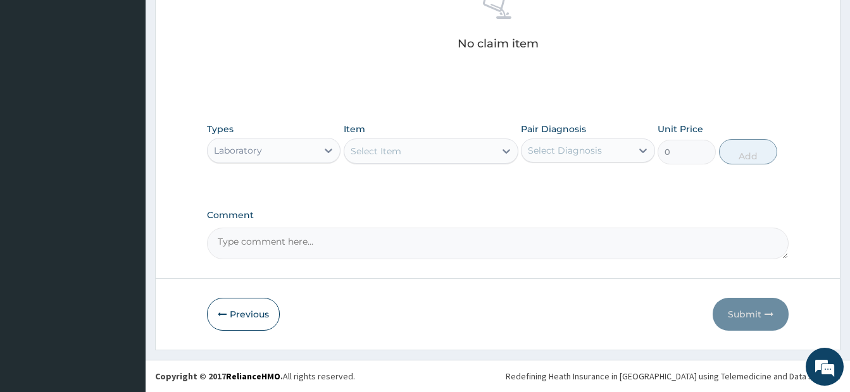
click at [416, 154] on div "Select Item" at bounding box center [419, 151] width 151 height 20
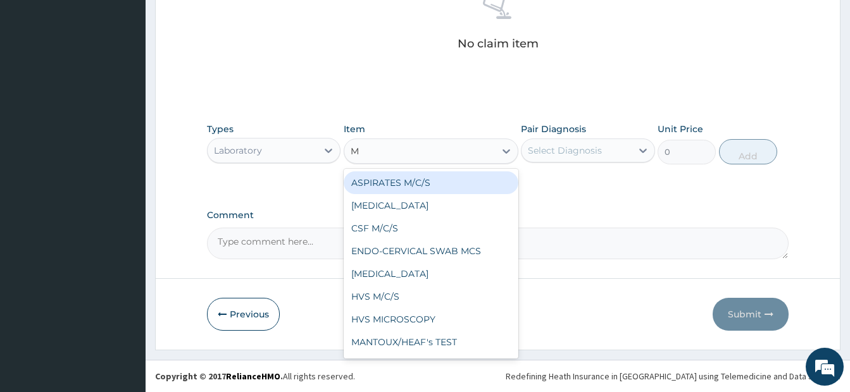
type input "MP"
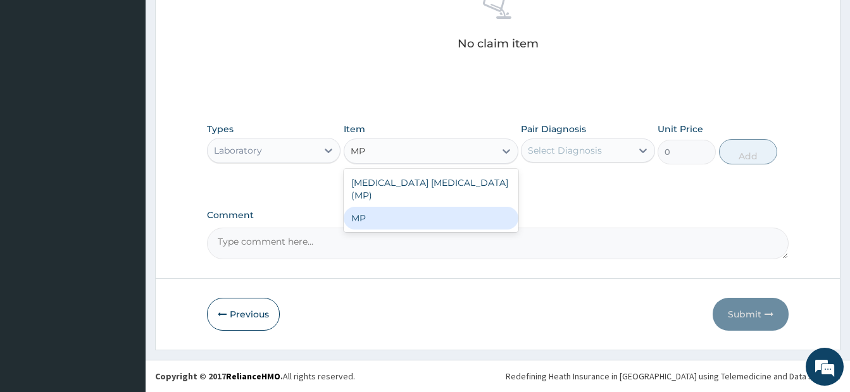
click at [398, 211] on div "MP" at bounding box center [431, 218] width 175 height 23
type input "2000"
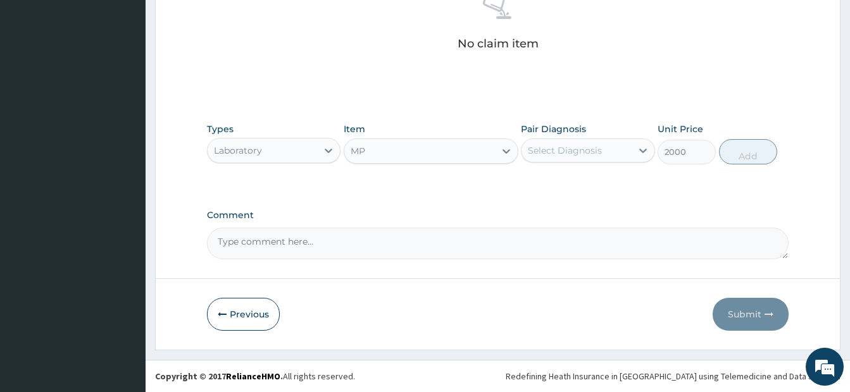
click at [617, 157] on div "Select Diagnosis" at bounding box center [577, 151] width 110 height 20
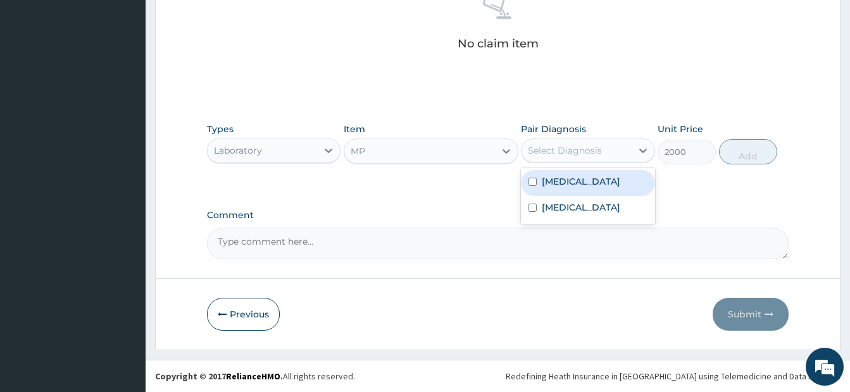
click at [532, 182] on input "checkbox" at bounding box center [533, 182] width 8 height 8
checkbox input "true"
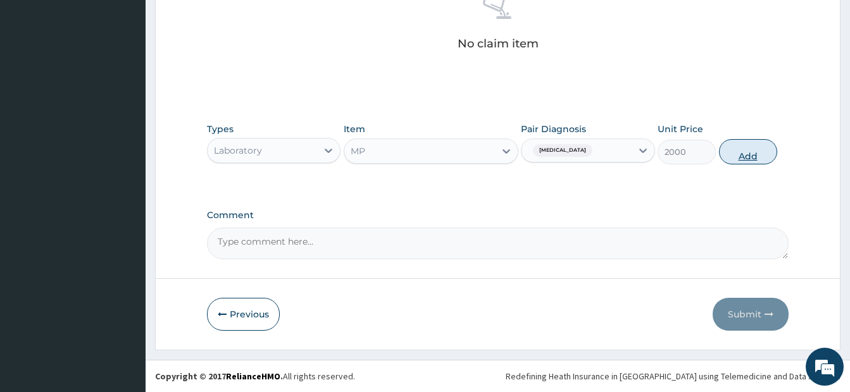
click at [744, 151] on button "Add" at bounding box center [748, 151] width 58 height 25
type input "0"
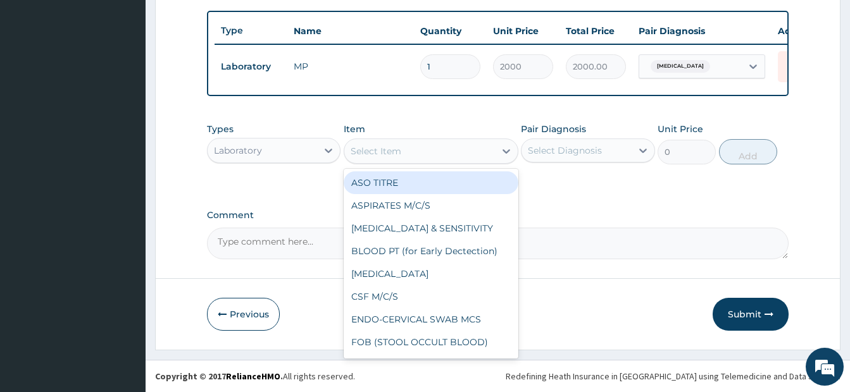
click at [426, 155] on div "Select Item" at bounding box center [419, 151] width 151 height 20
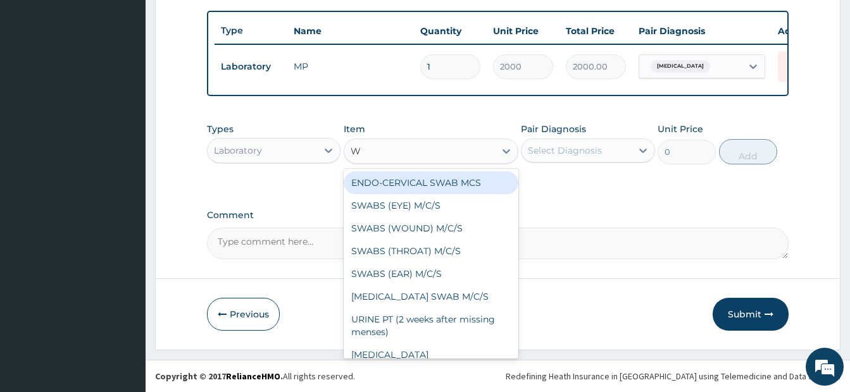
type input "WB"
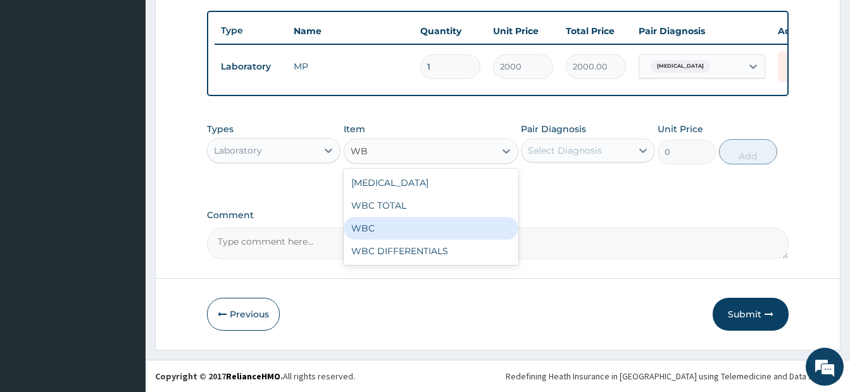
click at [399, 235] on div "WBC" at bounding box center [431, 228] width 175 height 23
type input "2000"
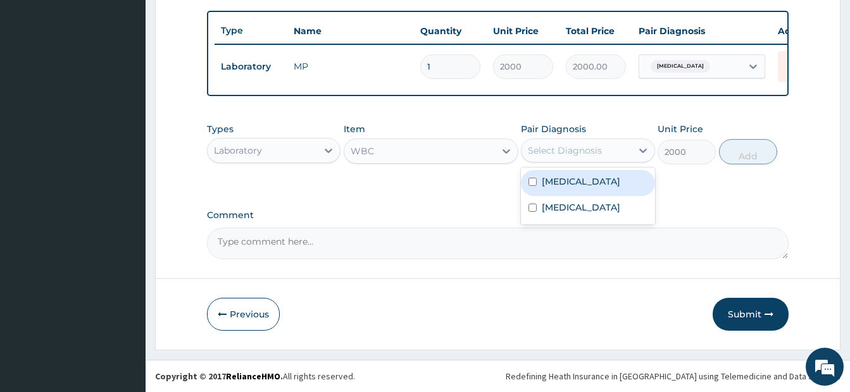
click at [614, 149] on div "Select Diagnosis" at bounding box center [577, 151] width 110 height 20
click at [532, 182] on input "checkbox" at bounding box center [533, 182] width 8 height 8
checkbox input "true"
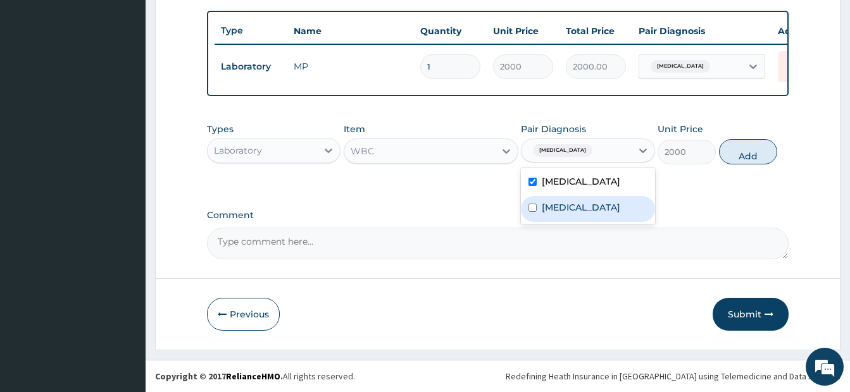
drag, startPoint x: 530, startPoint y: 210, endPoint x: 537, endPoint y: 212, distance: 6.8
click at [531, 211] on input "checkbox" at bounding box center [533, 208] width 8 height 8
checkbox input "true"
click at [768, 153] on button "Add" at bounding box center [748, 151] width 58 height 25
type input "0"
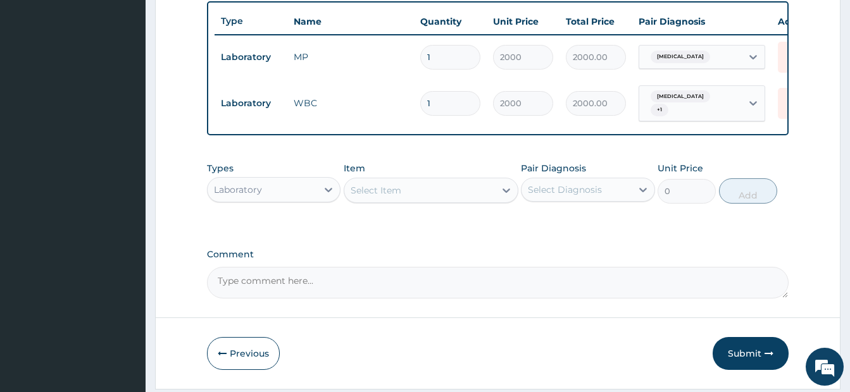
click at [222, 196] on div "Laboratory" at bounding box center [238, 190] width 48 height 13
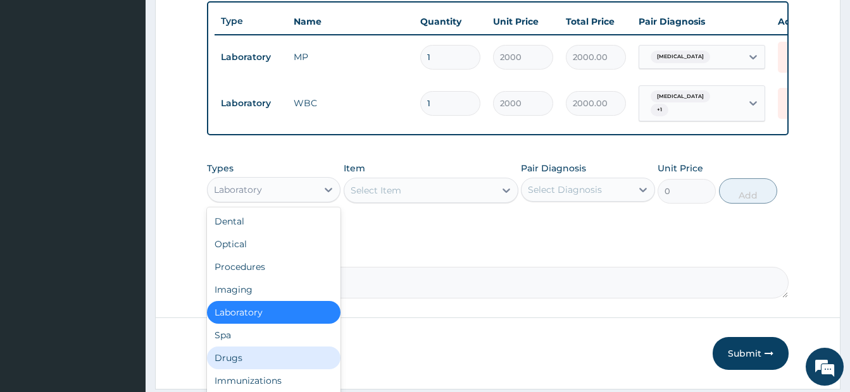
click at [250, 369] on div "Drugs" at bounding box center [274, 358] width 134 height 23
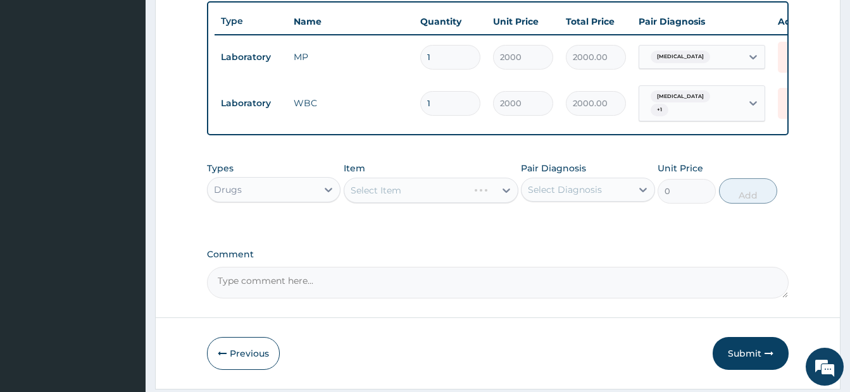
click at [427, 197] on div "Select Item" at bounding box center [431, 190] width 175 height 25
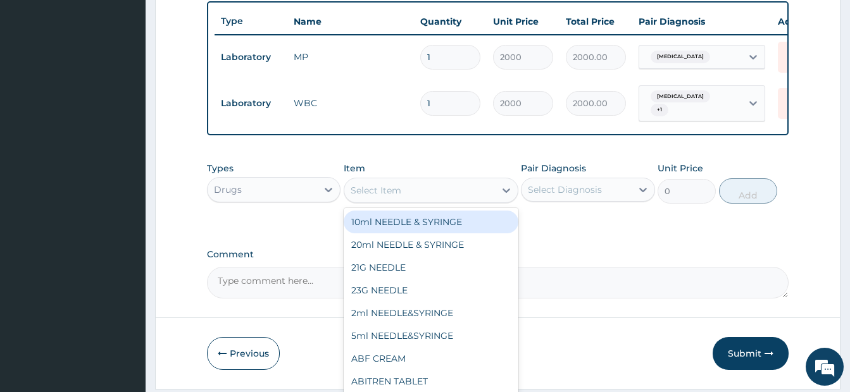
click at [427, 197] on div "Select Item" at bounding box center [419, 190] width 151 height 20
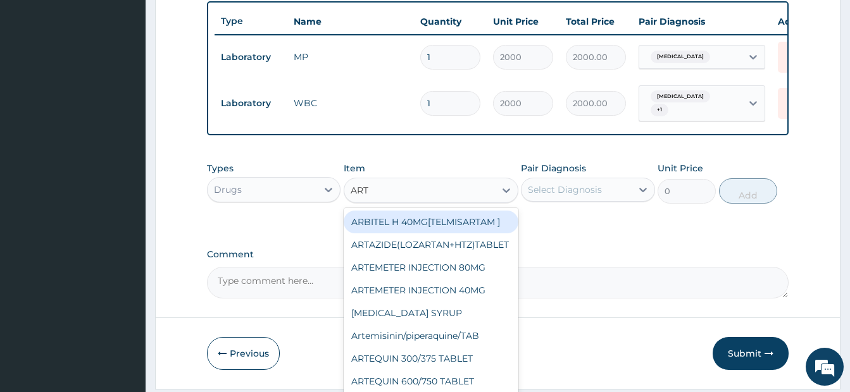
type input "ARTH"
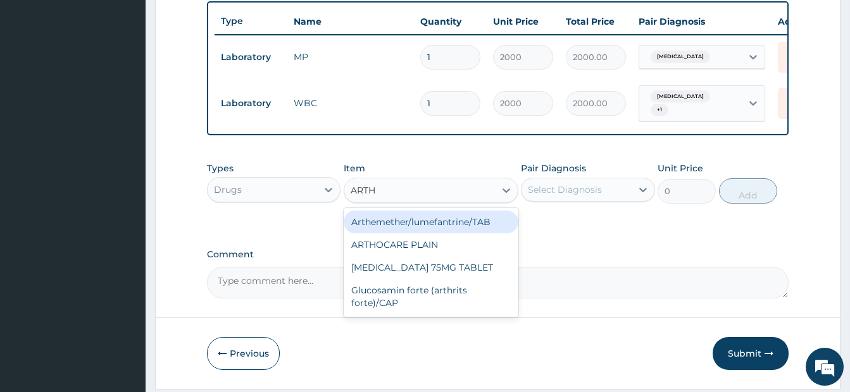
click at [443, 229] on div "Arthemether/lumefantrine/TAB" at bounding box center [431, 222] width 175 height 23
type input "250"
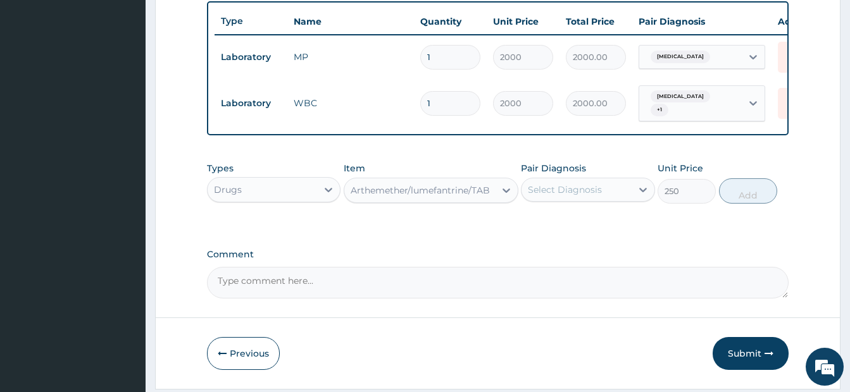
click at [589, 195] on div "Select Diagnosis" at bounding box center [565, 190] width 74 height 13
drag, startPoint x: 515, startPoint y: 230, endPoint x: 524, endPoint y: 232, distance: 9.1
click at [520, 229] on div "Types Drugs Item Arthemether/lumefantrine/TAB Pair Diagnosis Select Diagnosis U…" at bounding box center [498, 192] width 582 height 73
copy div "Pair Diagnosis Select Diagnosis"
click at [541, 195] on div "Select Diagnosis" at bounding box center [565, 190] width 74 height 13
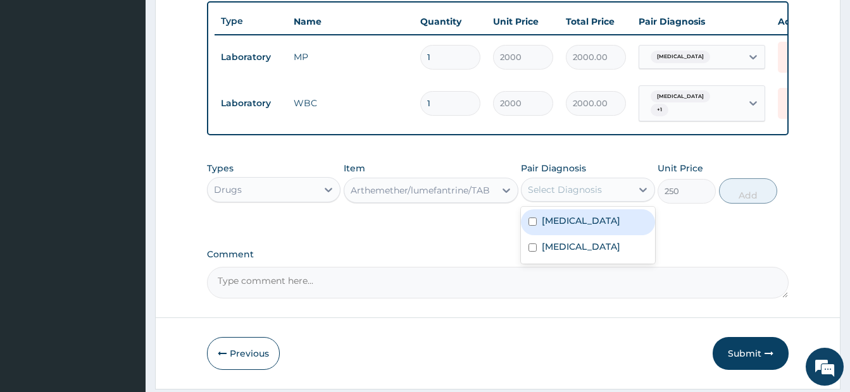
drag, startPoint x: 531, startPoint y: 225, endPoint x: 616, endPoint y: 224, distance: 84.8
click at [531, 226] on input "checkbox" at bounding box center [533, 222] width 8 height 8
checkbox input "true"
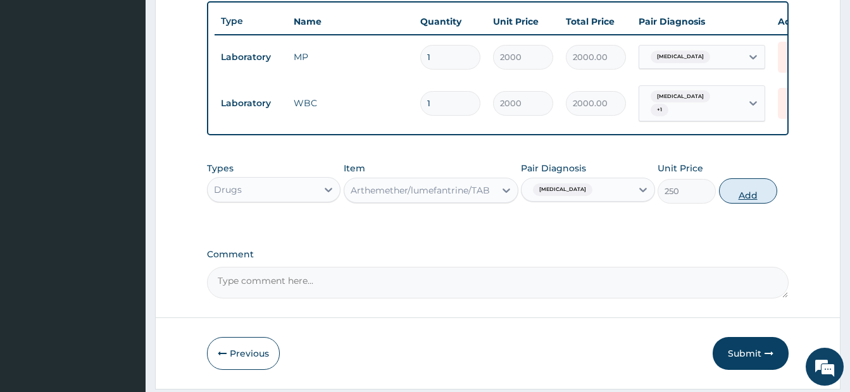
click at [752, 198] on button "Add" at bounding box center [748, 190] width 58 height 25
type input "0"
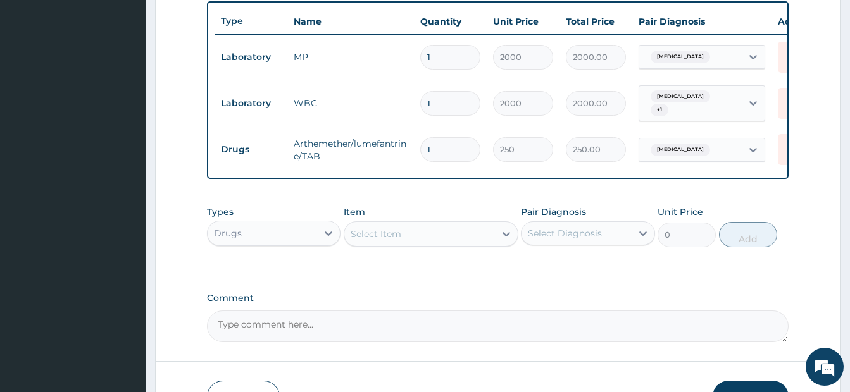
type input "0.00"
click at [782, 154] on icon at bounding box center [792, 149] width 28 height 31
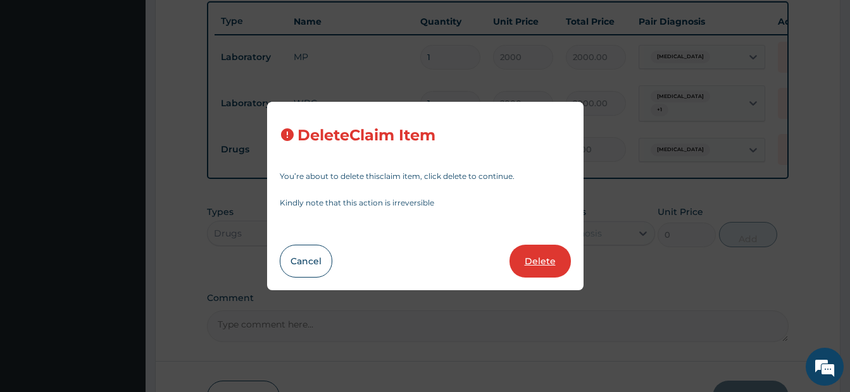
click at [539, 271] on button "Delete" at bounding box center [540, 261] width 61 height 33
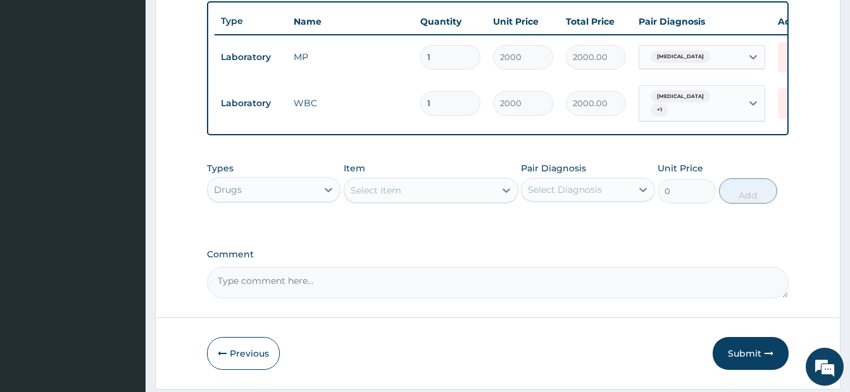
click at [388, 178] on div "Item Select Item" at bounding box center [431, 183] width 175 height 42
click at [387, 196] on div "Select Item" at bounding box center [376, 190] width 51 height 13
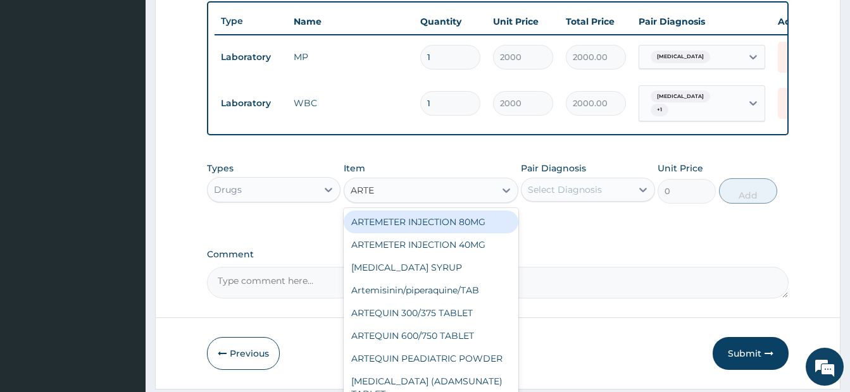
type input "ARTEM"
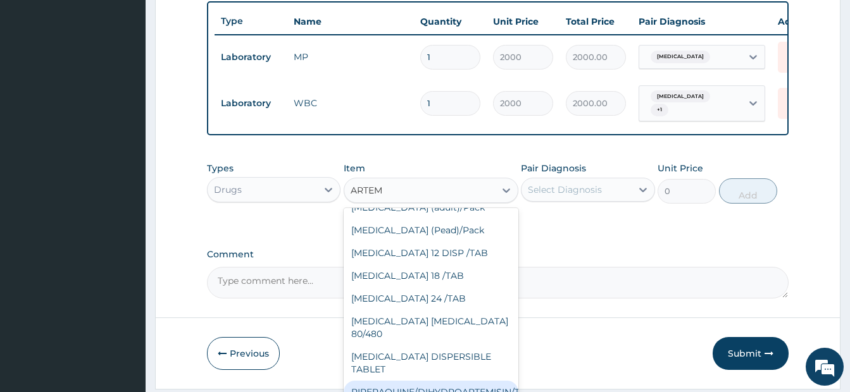
scroll to position [169, 0]
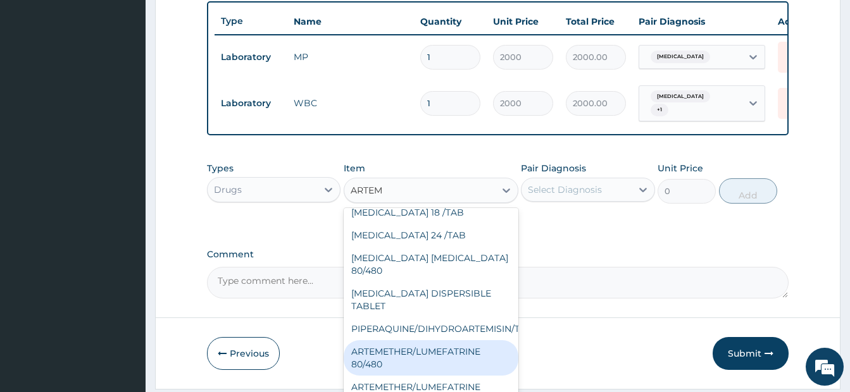
click at [408, 341] on div "ARTEMETHER/LUMEFATRINE 80/480" at bounding box center [431, 358] width 175 height 35
type input "400"
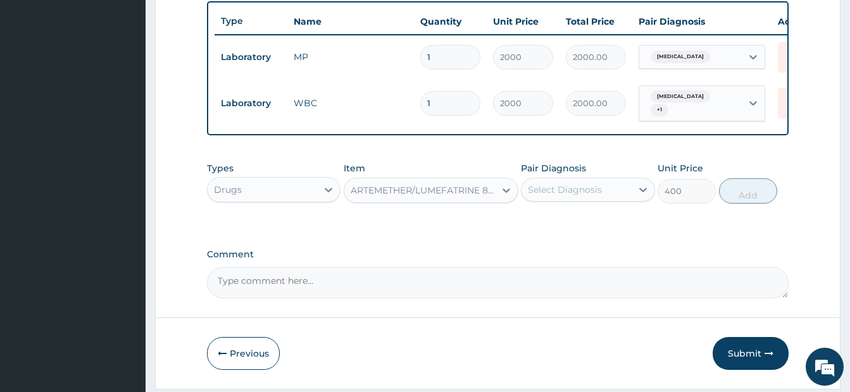
click at [586, 196] on div "Select Diagnosis" at bounding box center [565, 190] width 74 height 13
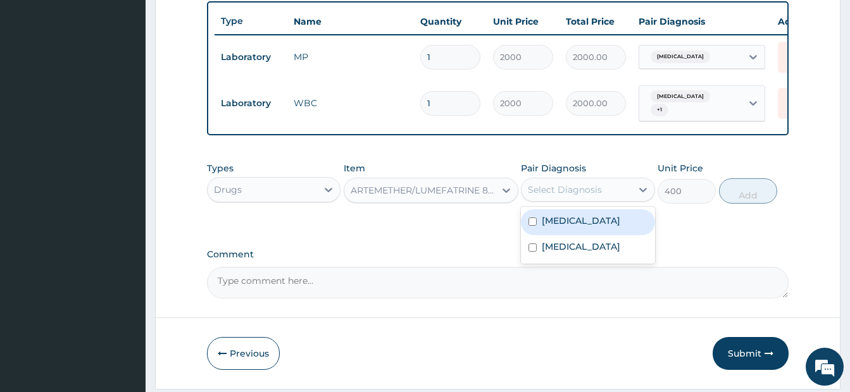
drag, startPoint x: 530, startPoint y: 229, endPoint x: 554, endPoint y: 225, distance: 23.8
click at [530, 226] on input "checkbox" at bounding box center [533, 222] width 8 height 8
checkbox input "true"
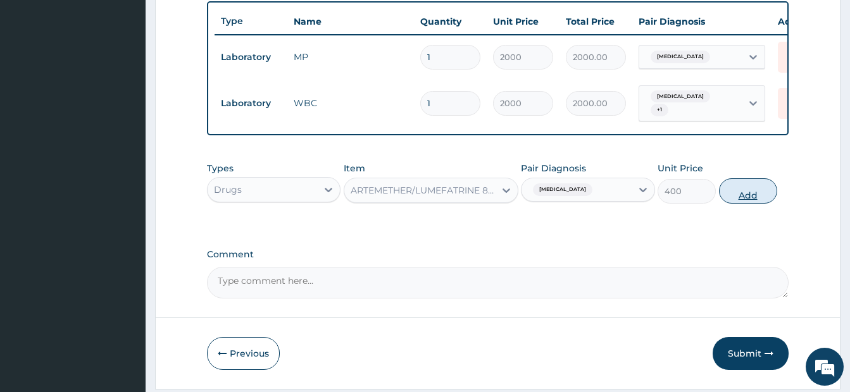
click at [756, 196] on button "Add" at bounding box center [748, 190] width 58 height 25
type input "0"
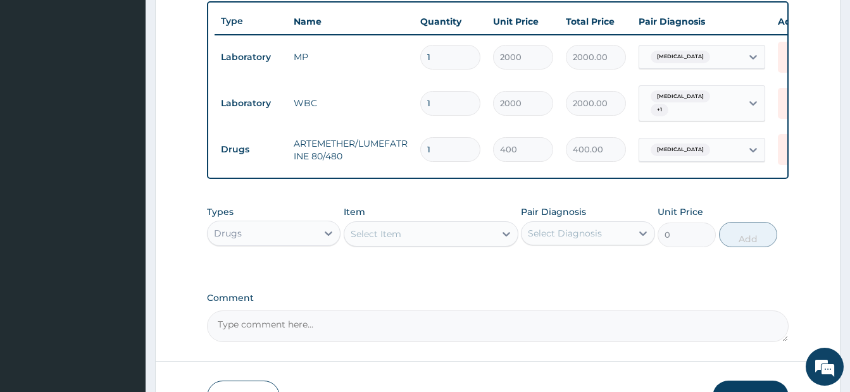
type input "0.00"
type input "6"
type input "2400.00"
type input "6"
click at [464, 243] on div "Select Item" at bounding box center [419, 234] width 151 height 20
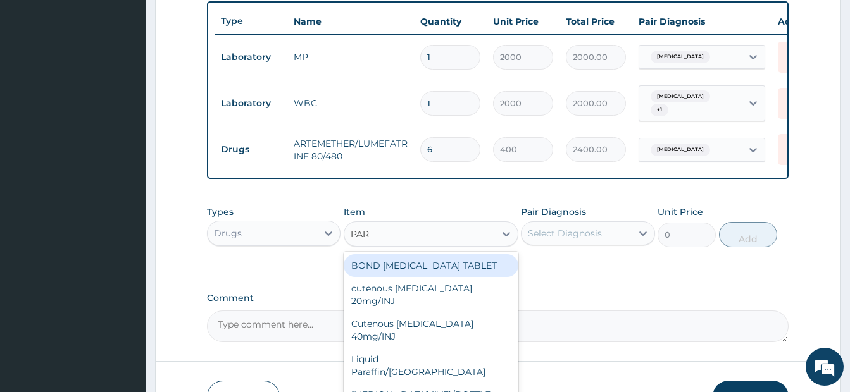
type input "PARA"
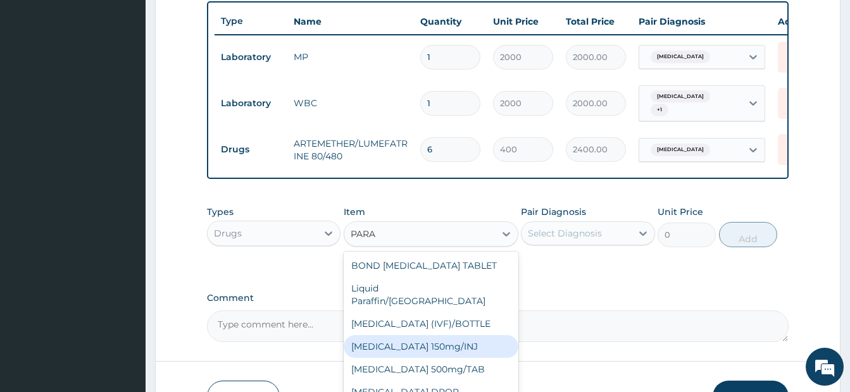
click at [462, 346] on div "Paracetamol 150mg/INJ" at bounding box center [431, 346] width 175 height 23
type input "1000"
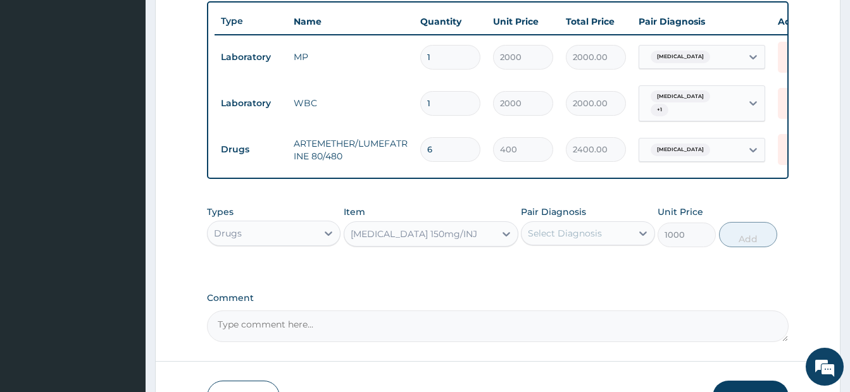
click at [484, 236] on div "Paracetamol 150mg/INJ" at bounding box center [419, 234] width 151 height 20
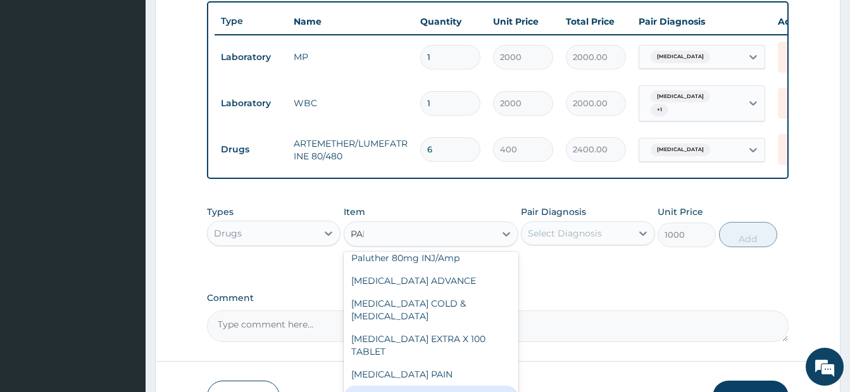
scroll to position [0, 0]
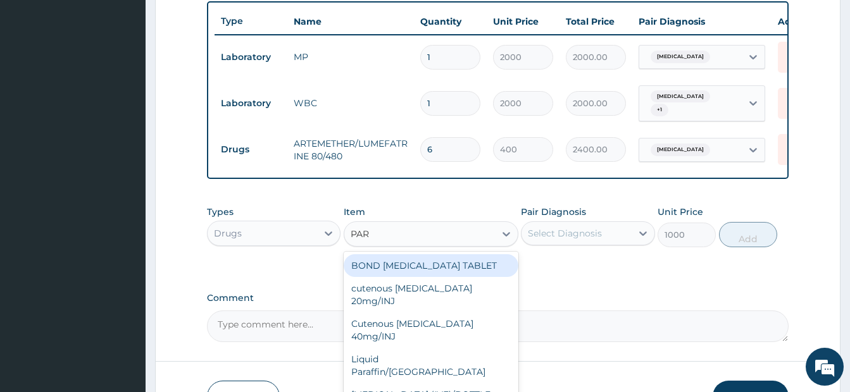
type input "PARA"
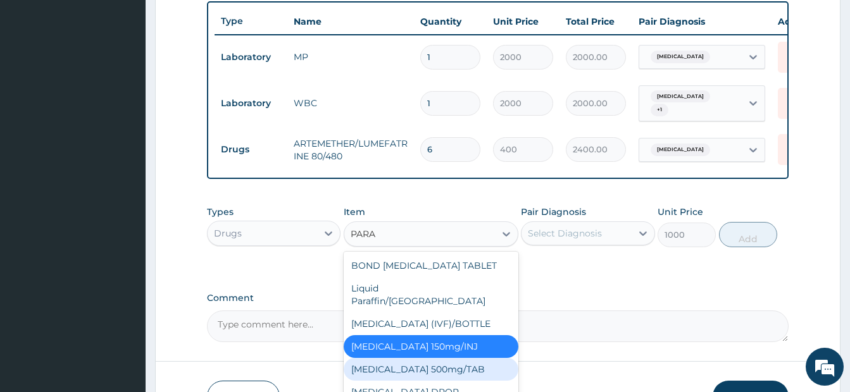
click at [437, 361] on div "PARACETAMOL 500mg/TAB" at bounding box center [431, 369] width 175 height 23
type input "40"
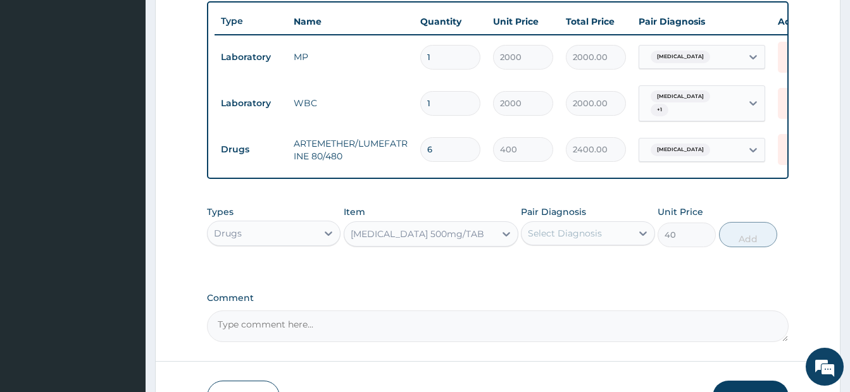
click at [551, 225] on div "Select Diagnosis" at bounding box center [588, 234] width 134 height 24
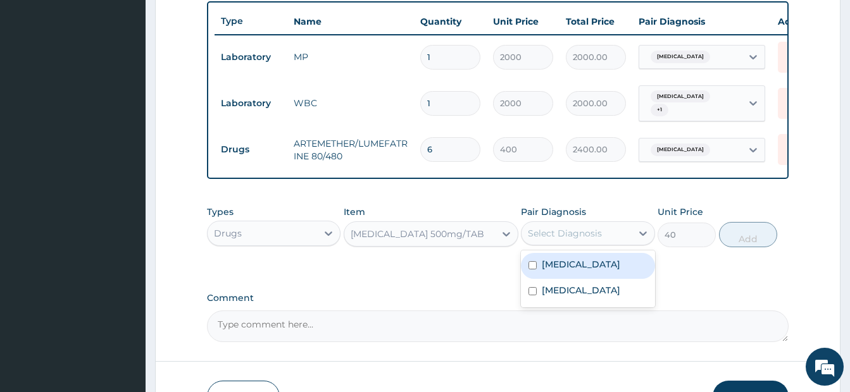
click at [536, 266] on div "Malaria" at bounding box center [588, 266] width 134 height 26
checkbox input "true"
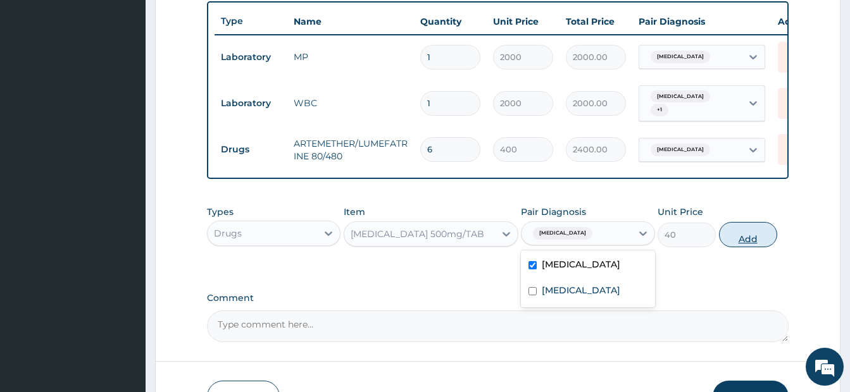
click at [742, 246] on button "Add" at bounding box center [748, 234] width 58 height 25
type input "0"
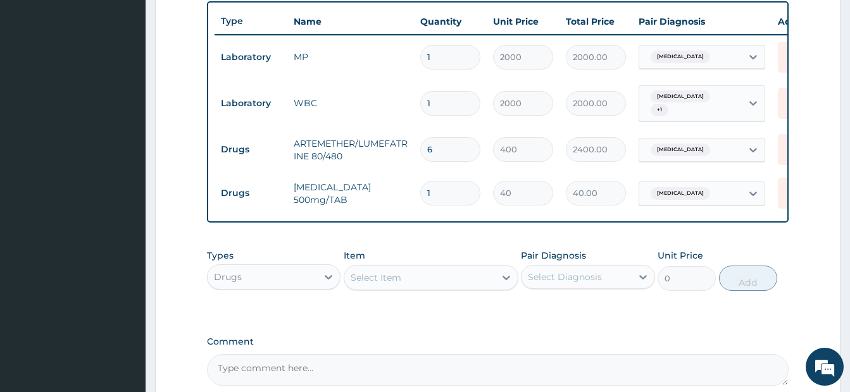
type input "18"
type input "720.00"
type input "18"
click at [404, 283] on div "Select Item" at bounding box center [419, 278] width 151 height 20
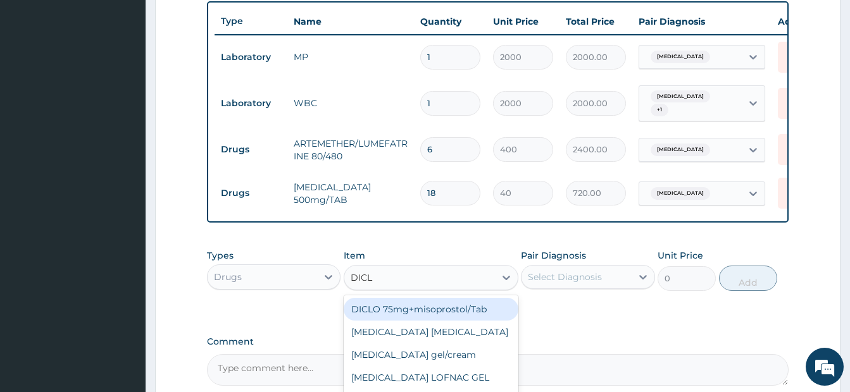
type input "DICLO"
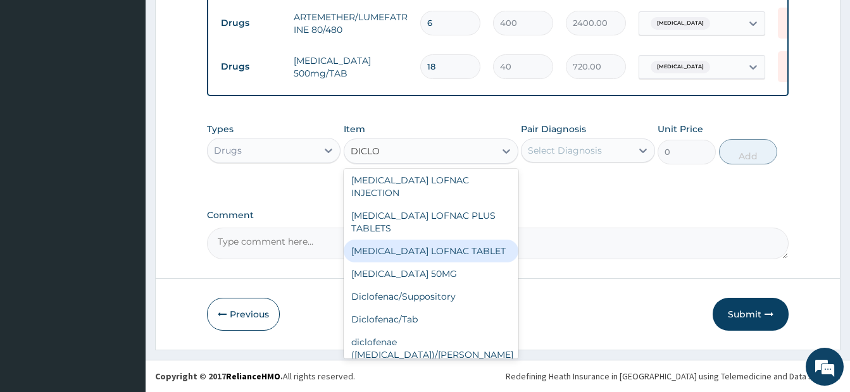
scroll to position [160, 0]
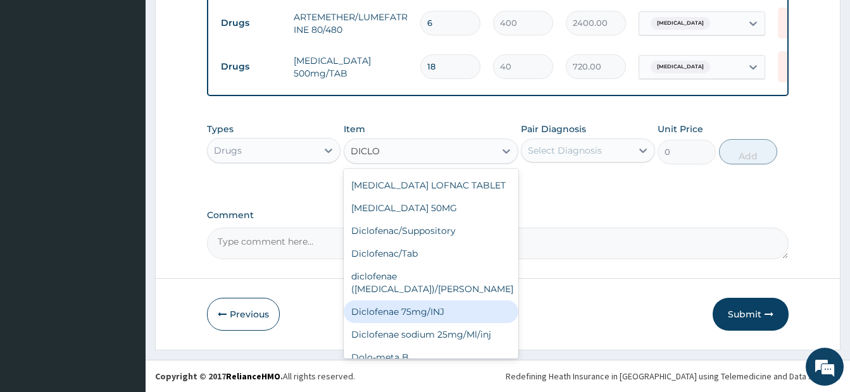
click at [421, 301] on div "Diclofenae 75mg/INJ" at bounding box center [431, 312] width 175 height 23
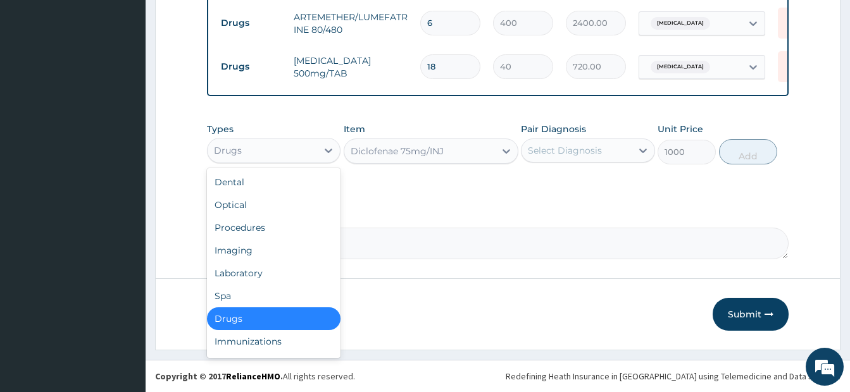
click at [255, 148] on div "Drugs" at bounding box center [263, 151] width 110 height 20
click at [252, 235] on div "Procedures" at bounding box center [274, 227] width 134 height 23
type input "0"
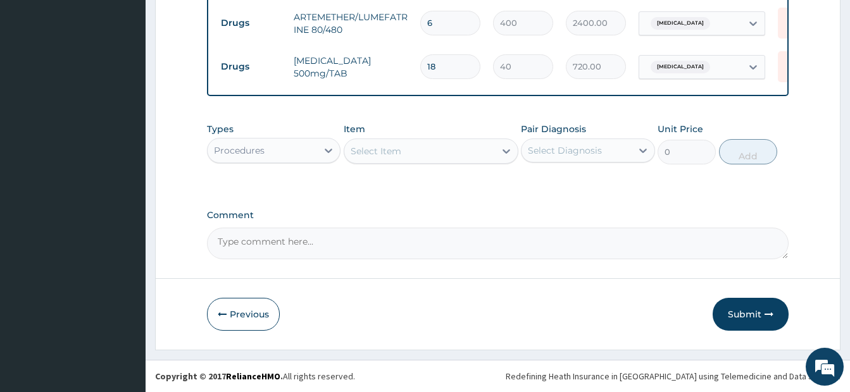
click at [401, 151] on div "Select Item" at bounding box center [419, 151] width 151 height 20
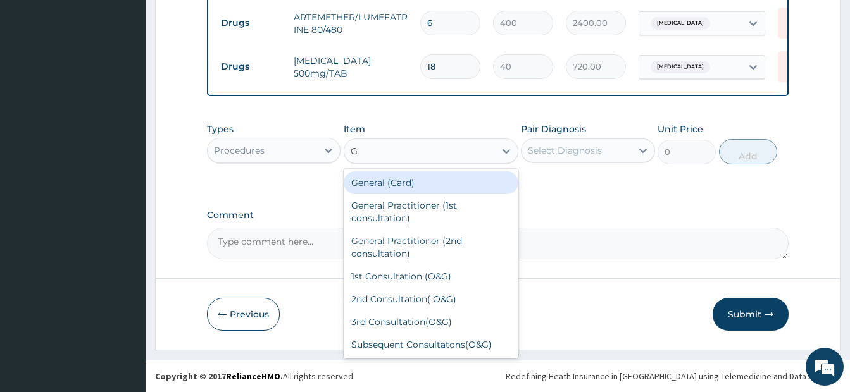
type input "GP"
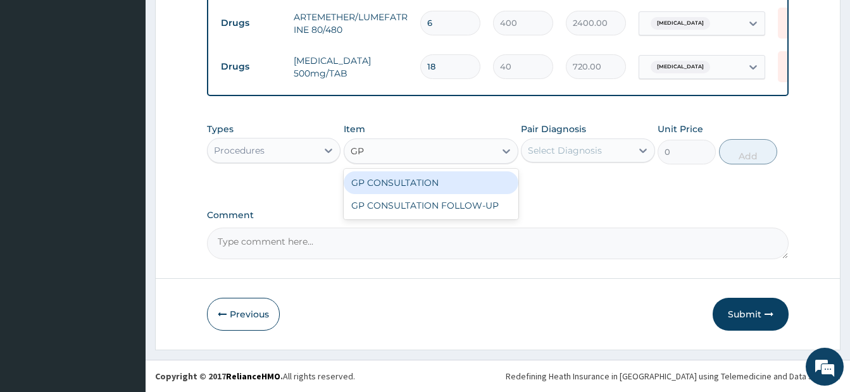
click at [398, 179] on div "GP CONSULTATION" at bounding box center [431, 183] width 175 height 23
type input "3500"
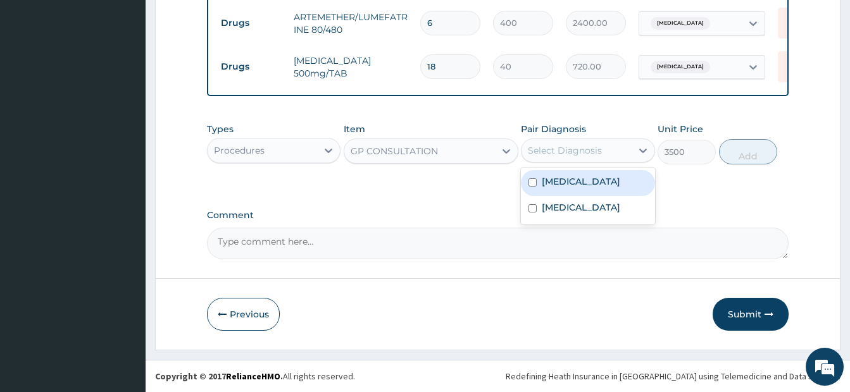
click at [624, 147] on div "Select Diagnosis" at bounding box center [577, 151] width 110 height 20
drag, startPoint x: 544, startPoint y: 183, endPoint x: 538, endPoint y: 197, distance: 15.3
click at [544, 184] on label "Malaria" at bounding box center [581, 181] width 78 height 13
checkbox input "true"
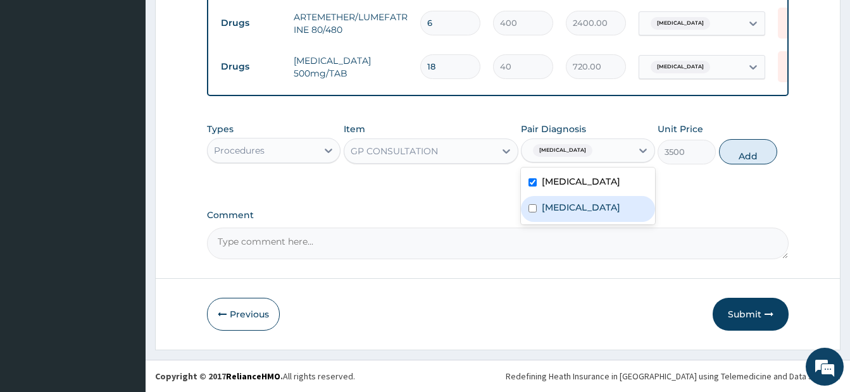
click at [535, 208] on input "checkbox" at bounding box center [533, 208] width 8 height 8
checkbox input "true"
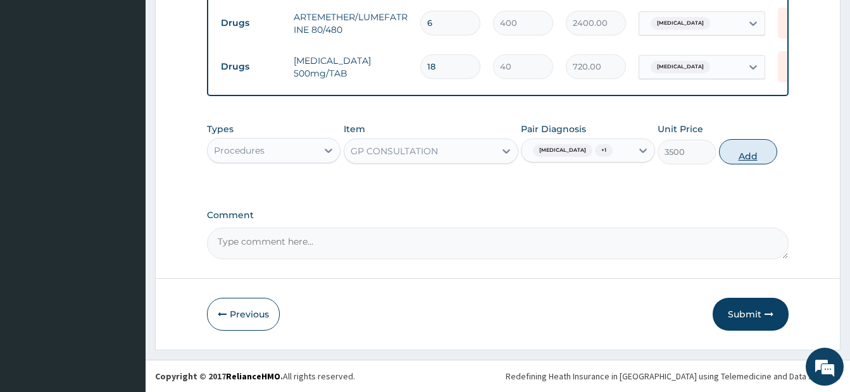
click at [755, 154] on button "Add" at bounding box center [748, 151] width 58 height 25
type input "0"
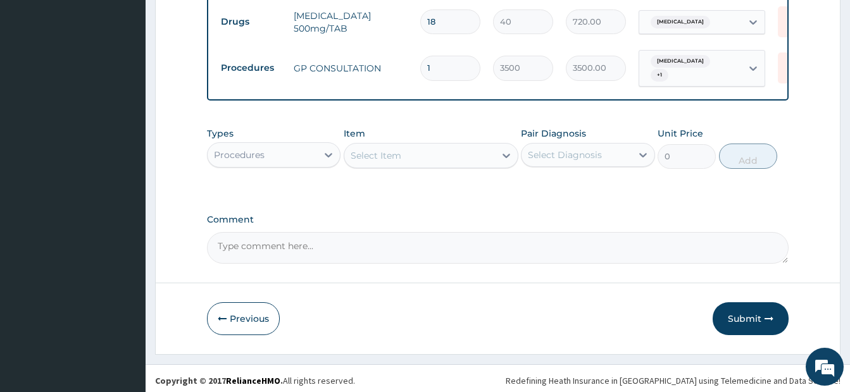
scroll to position [644, 0]
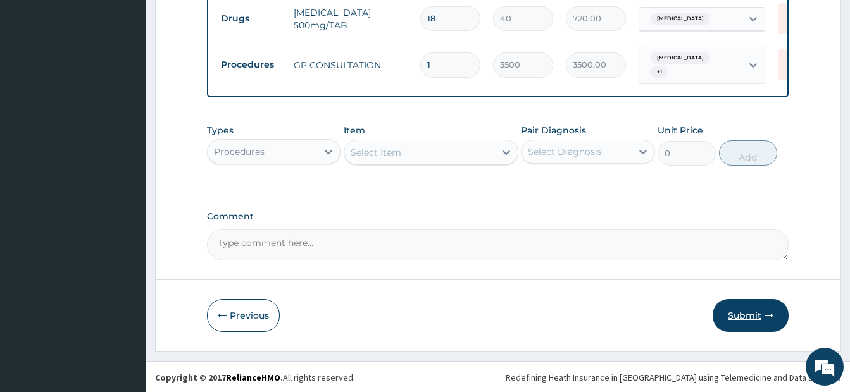
click at [752, 309] on button "Submit" at bounding box center [751, 315] width 76 height 33
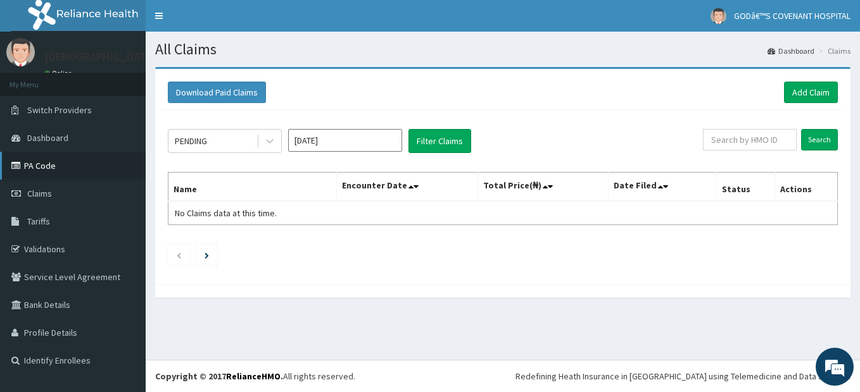
click at [59, 161] on link "PA Code" at bounding box center [73, 166] width 146 height 28
